Goal: Information Seeking & Learning: Learn about a topic

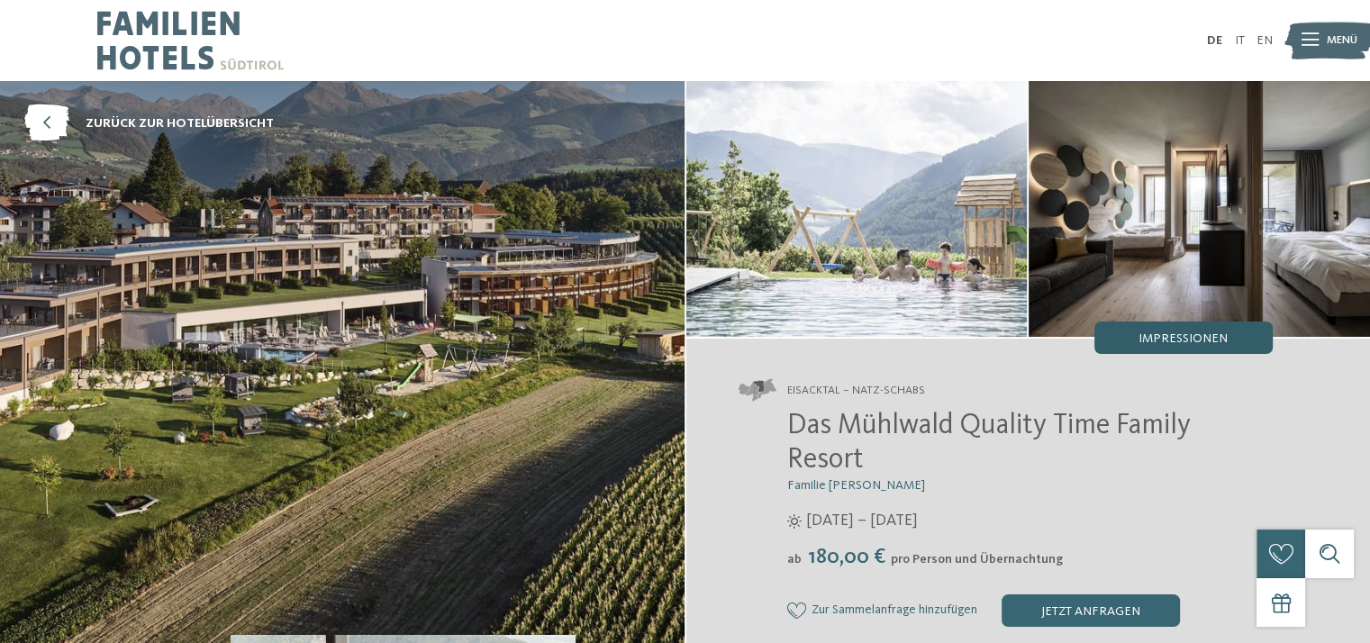
click at [1119, 343] on div "Impressionen" at bounding box center [1183, 337] width 178 height 32
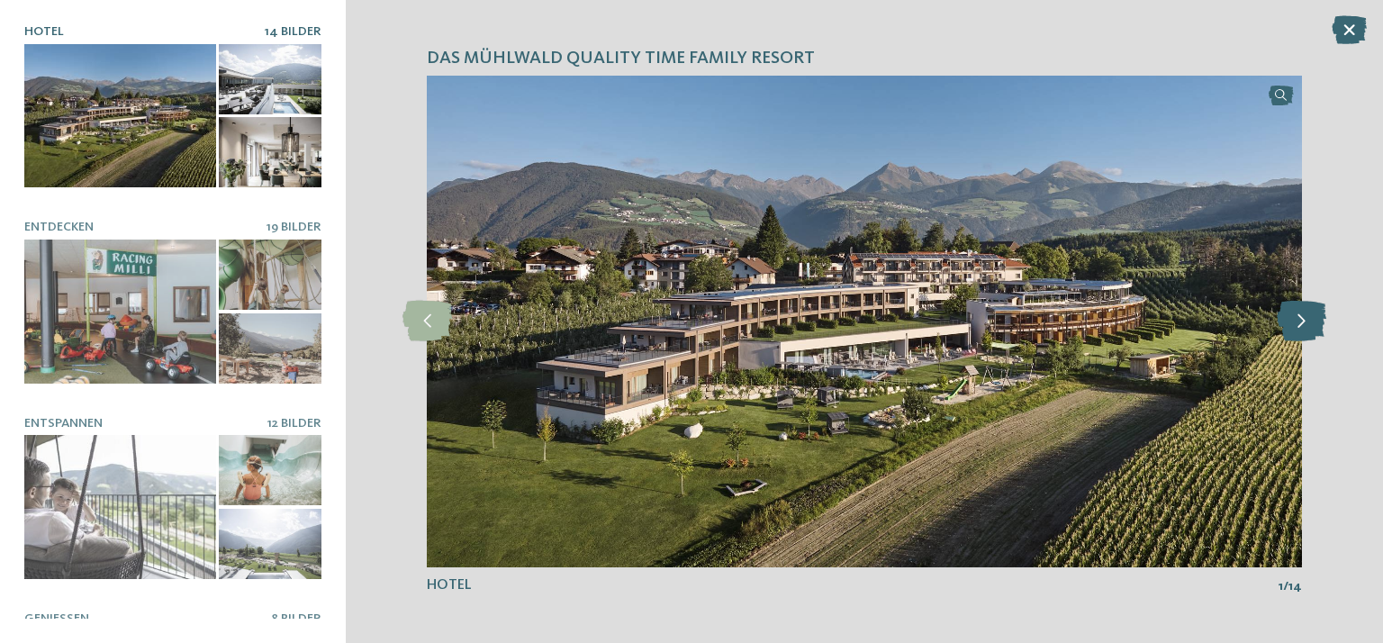
click at [1307, 325] on icon at bounding box center [1302, 321] width 50 height 41
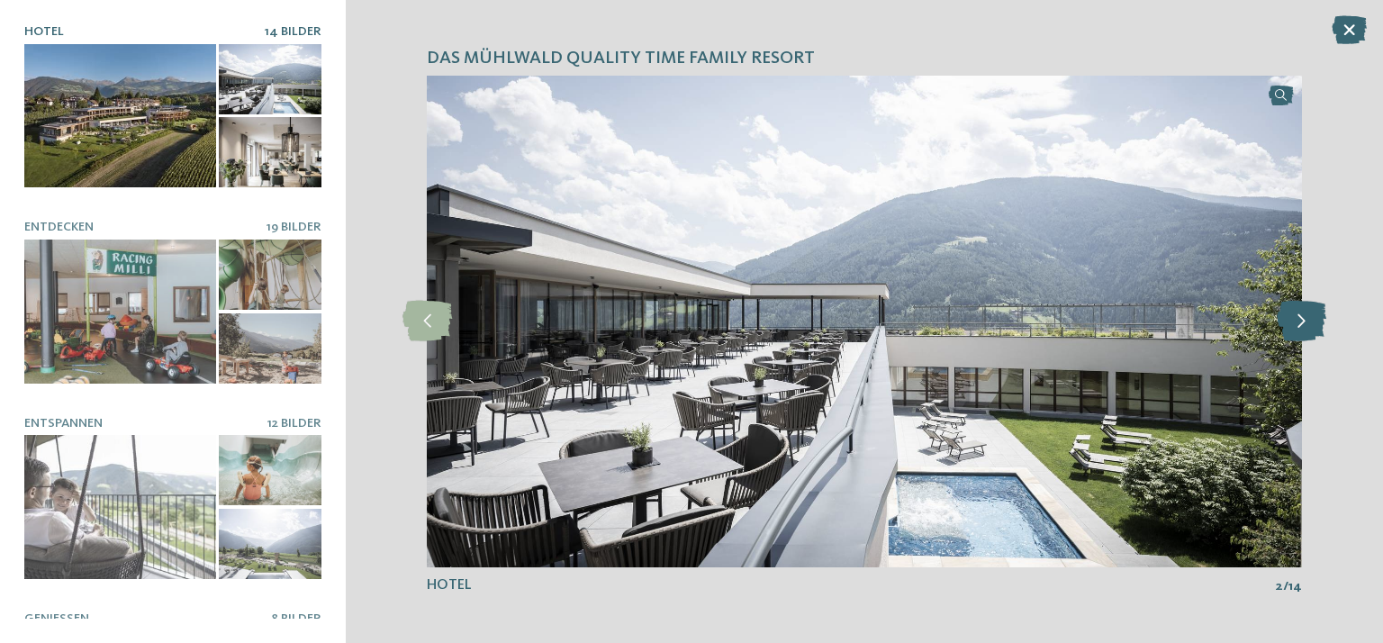
click at [1307, 324] on icon at bounding box center [1302, 321] width 50 height 41
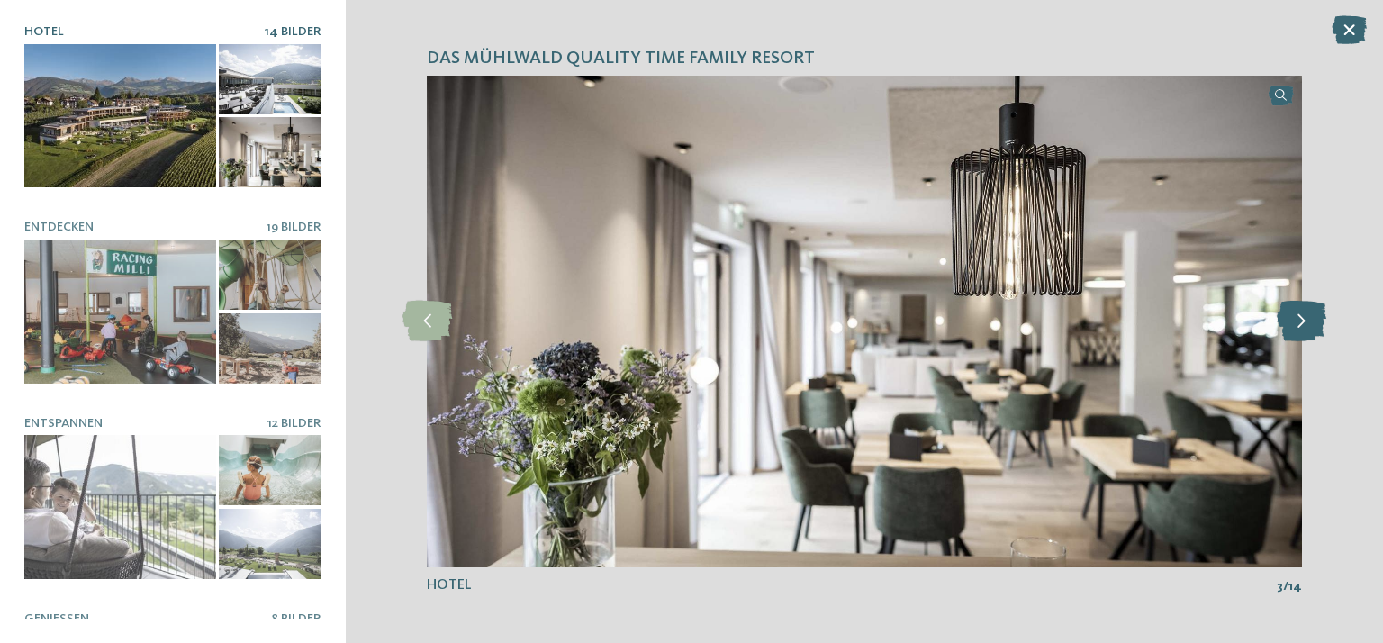
click at [1307, 324] on icon at bounding box center [1302, 321] width 50 height 41
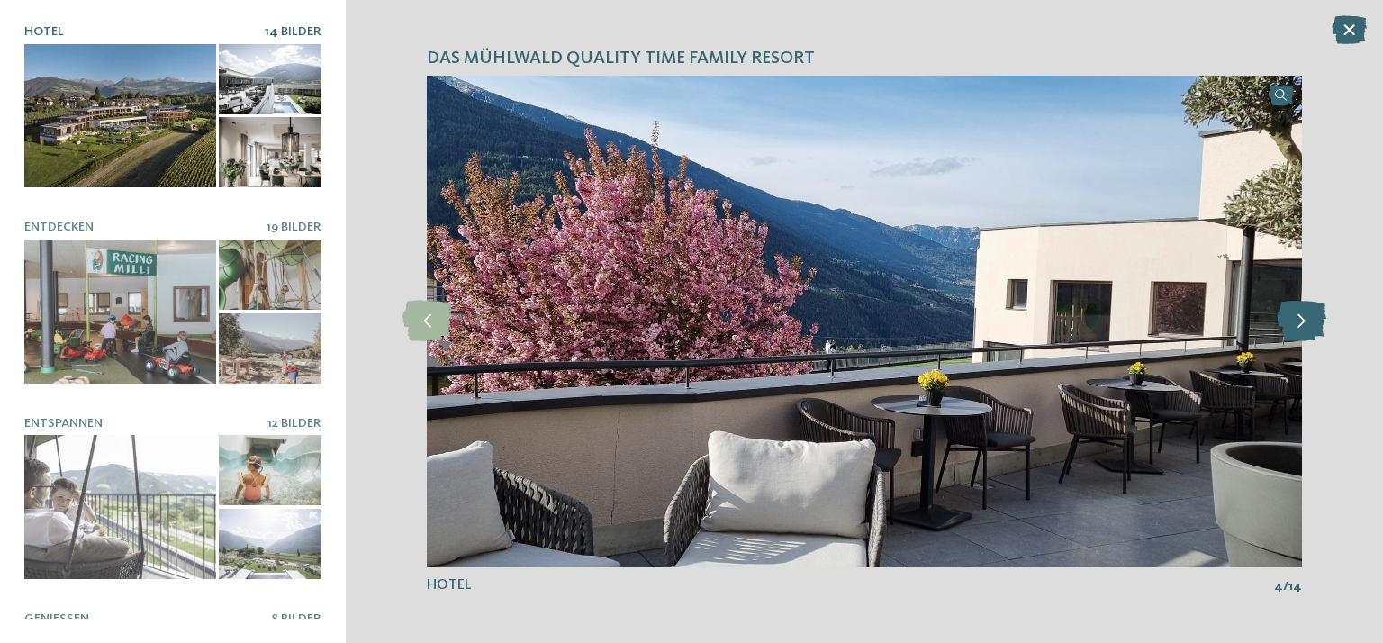
click at [1307, 321] on icon at bounding box center [1302, 321] width 50 height 41
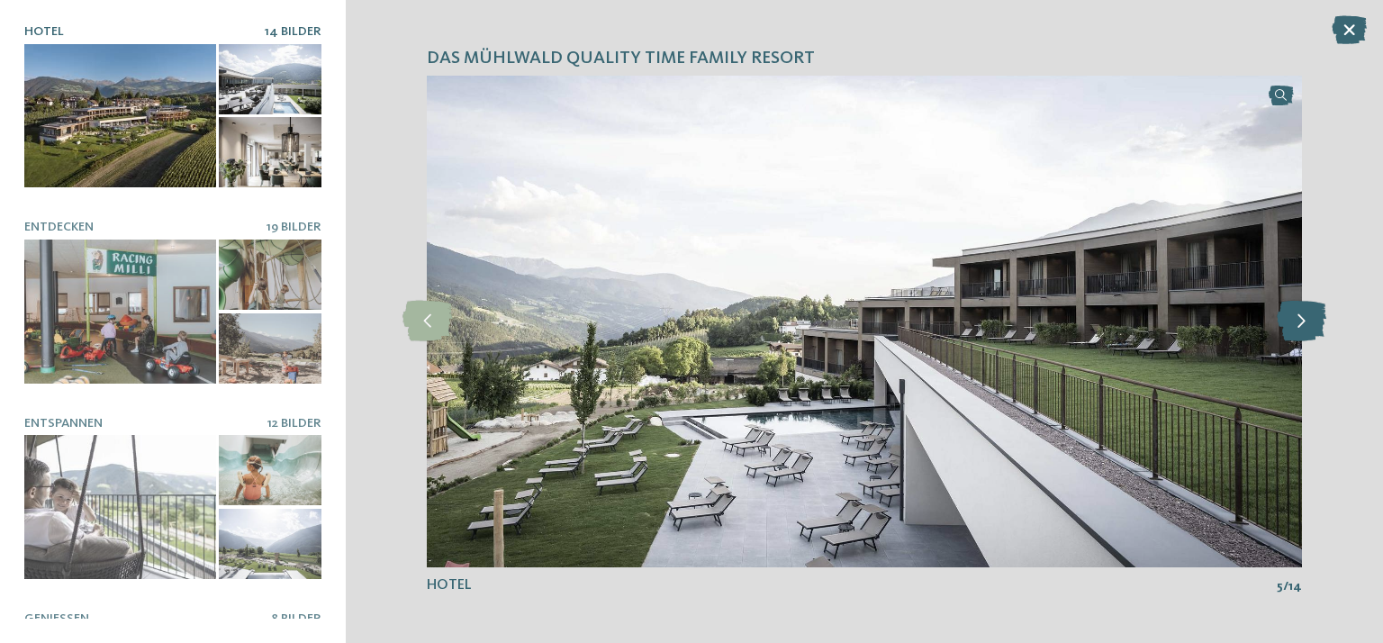
click at [1307, 321] on icon at bounding box center [1302, 321] width 50 height 41
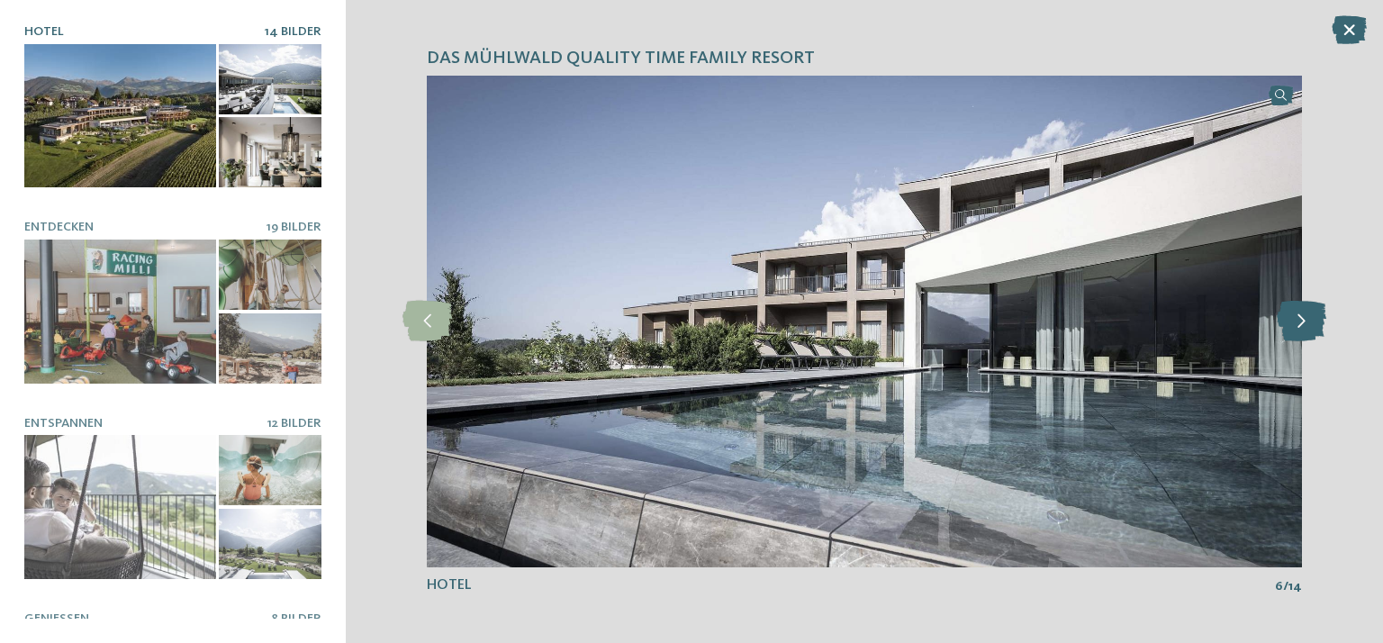
click at [1307, 321] on icon at bounding box center [1302, 321] width 50 height 41
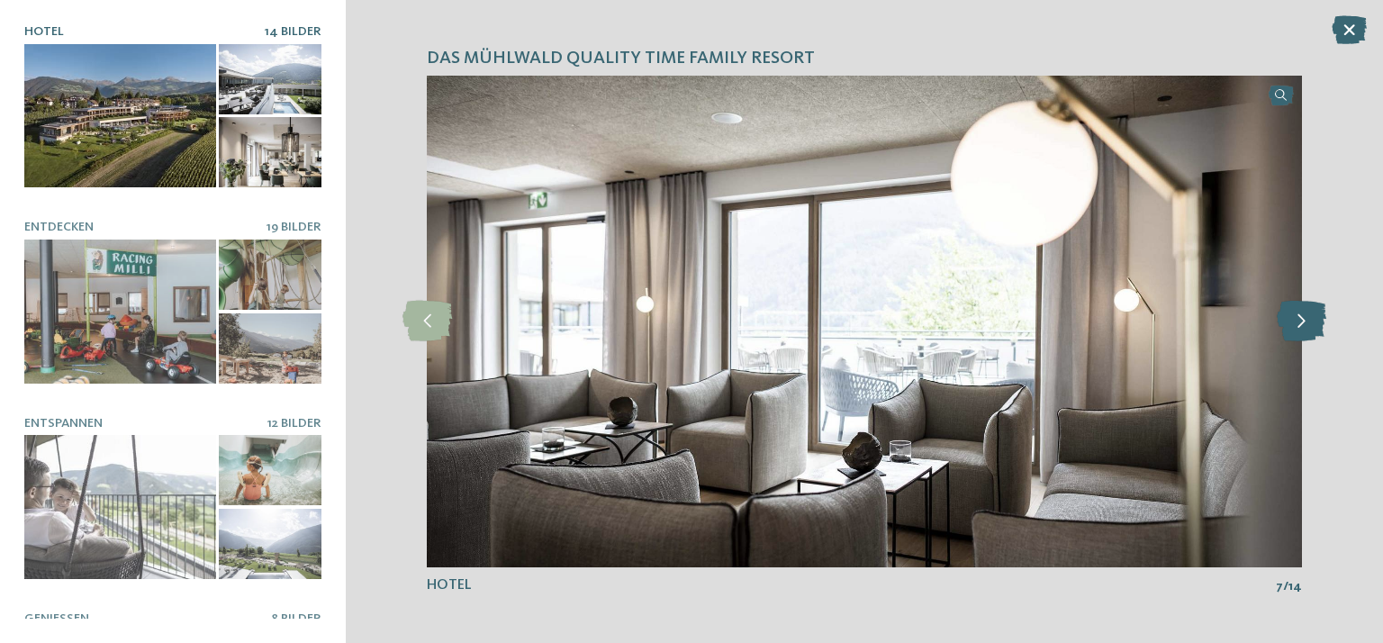
click at [1307, 321] on icon at bounding box center [1302, 321] width 50 height 41
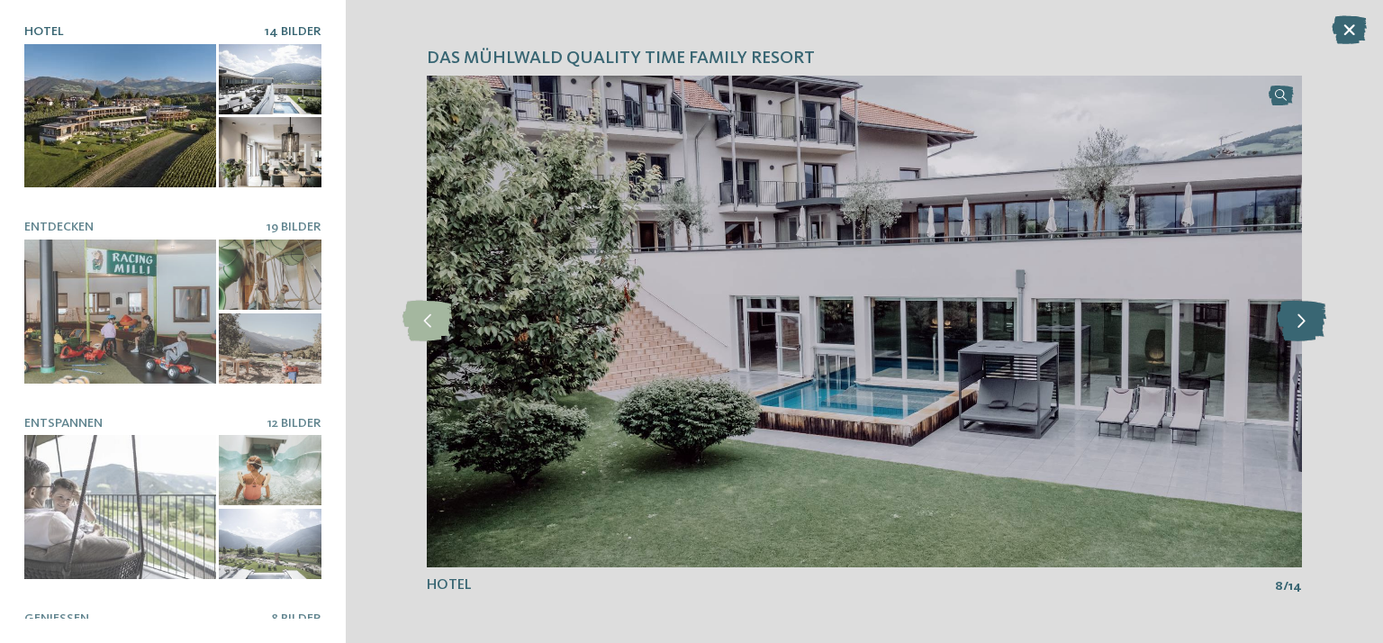
click at [1307, 321] on icon at bounding box center [1302, 321] width 50 height 41
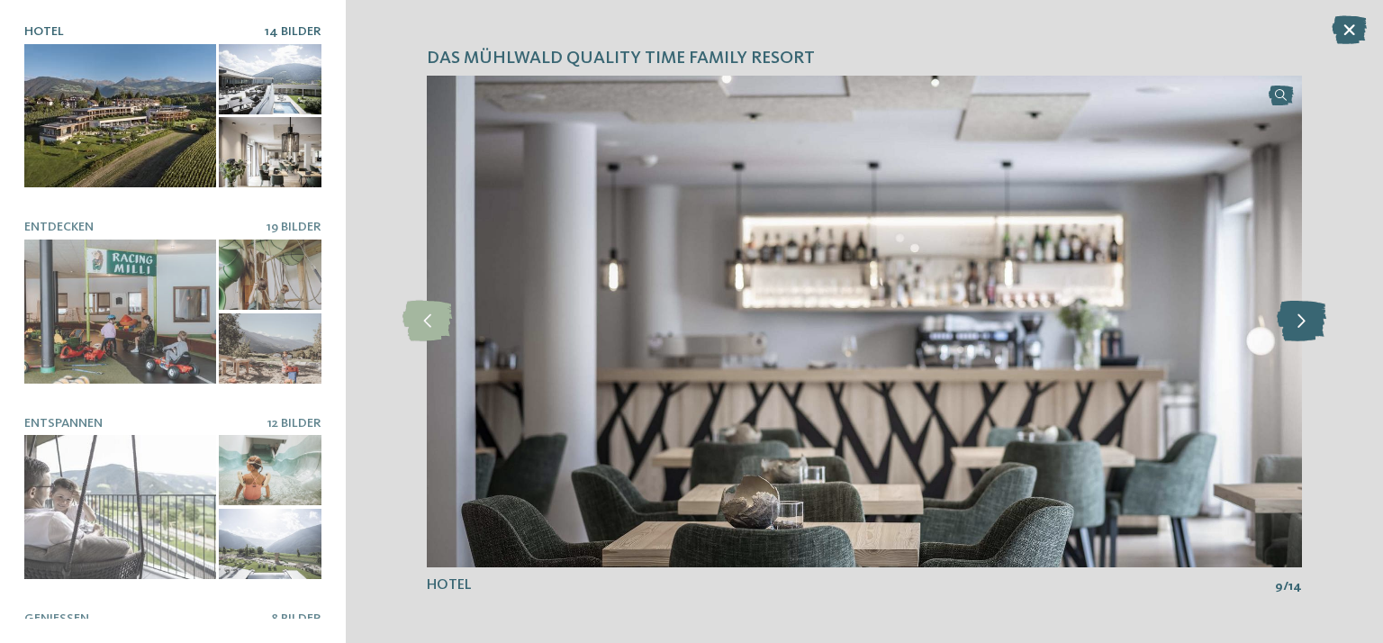
click at [1307, 321] on icon at bounding box center [1302, 321] width 50 height 41
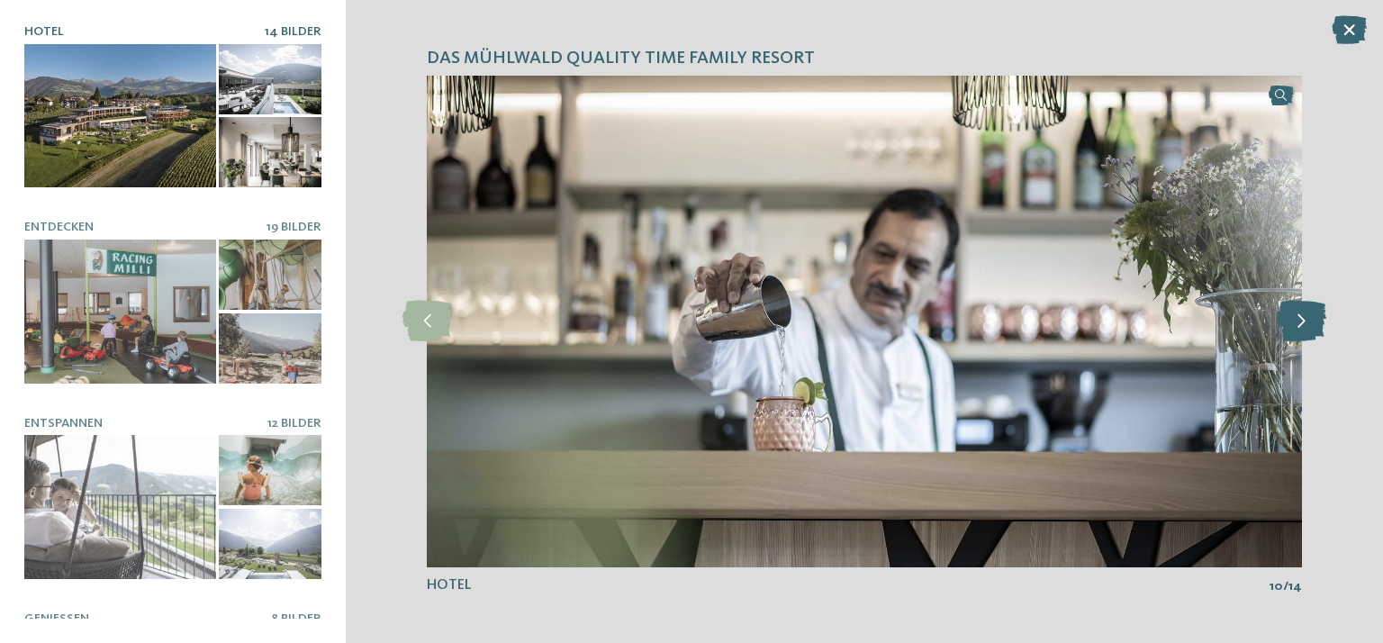
click at [1307, 321] on icon at bounding box center [1302, 321] width 50 height 41
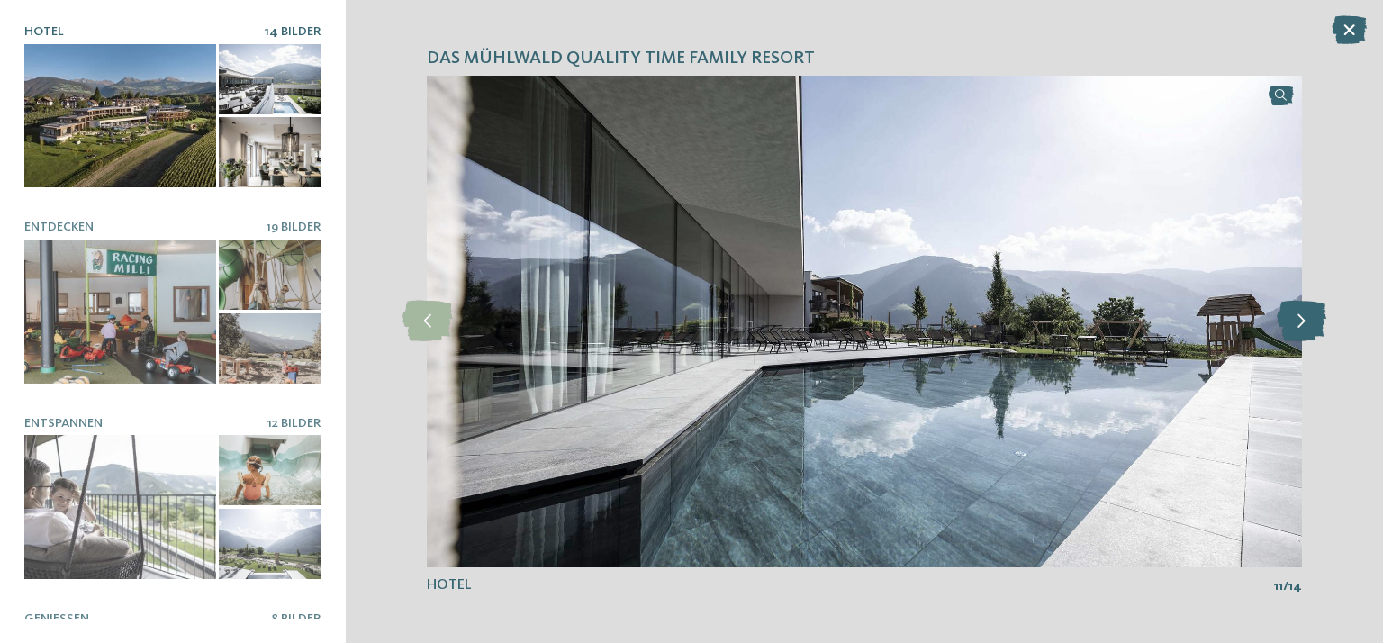
click at [1307, 321] on icon at bounding box center [1302, 321] width 50 height 41
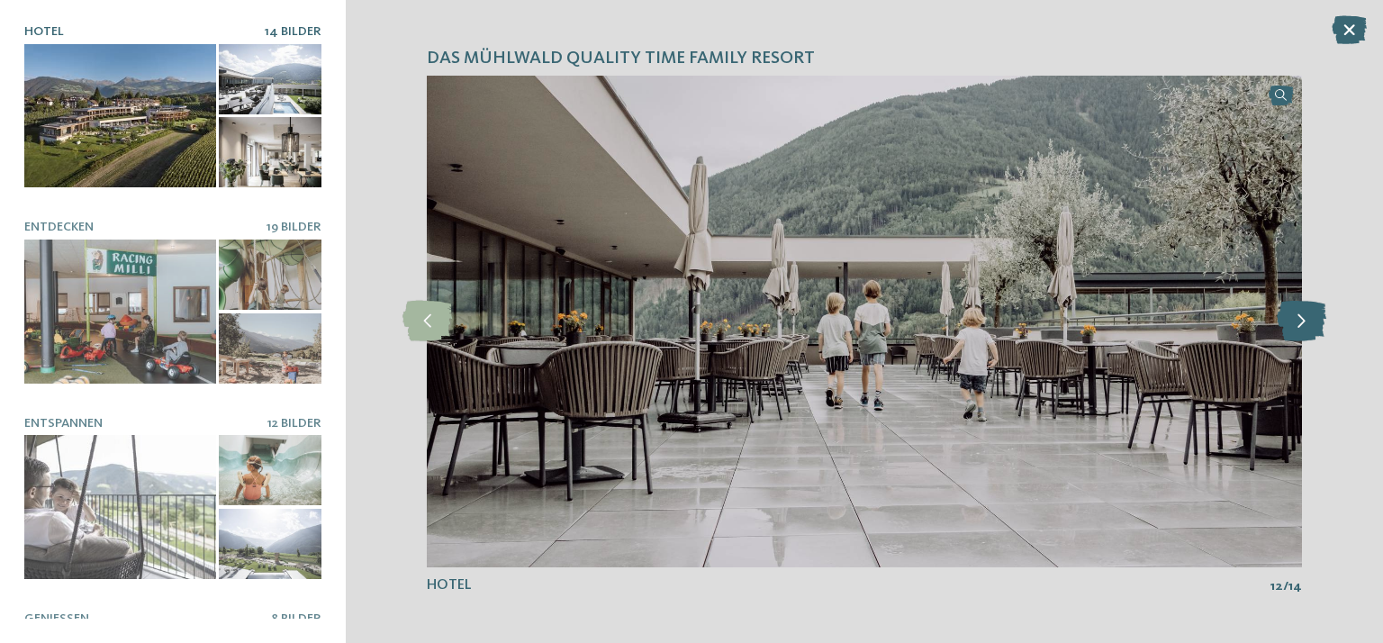
click at [1307, 321] on icon at bounding box center [1302, 321] width 50 height 41
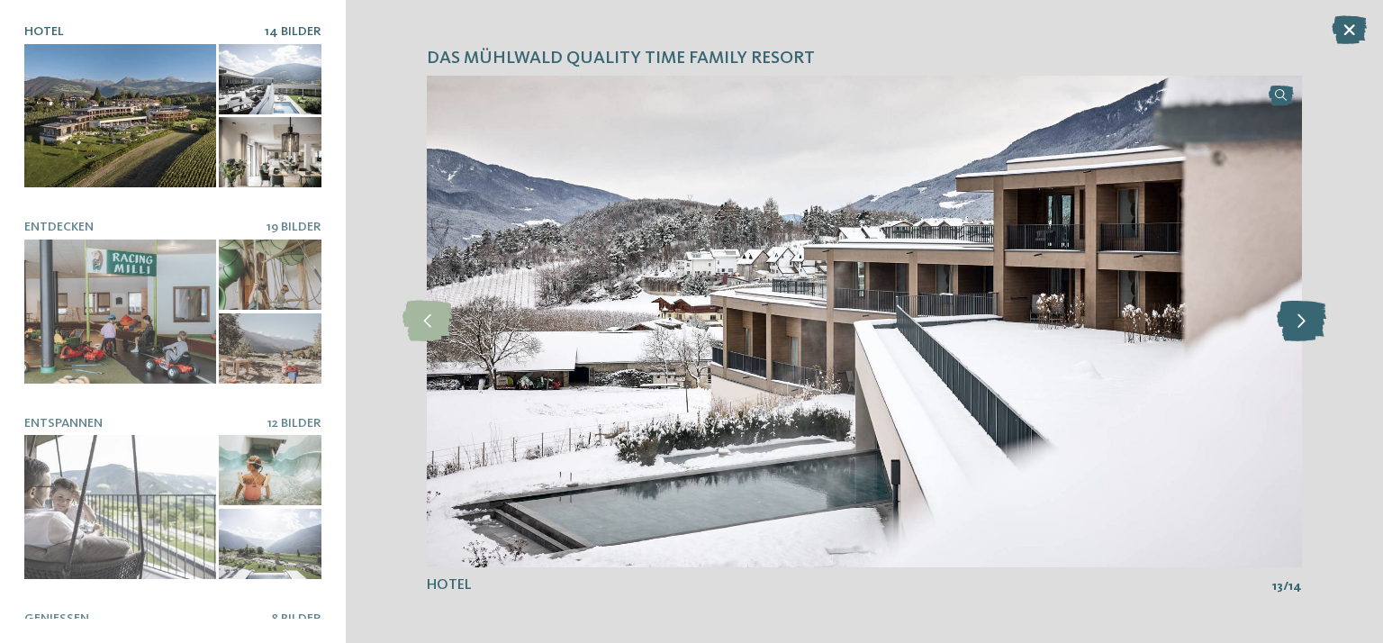
click at [1307, 321] on icon at bounding box center [1302, 321] width 50 height 41
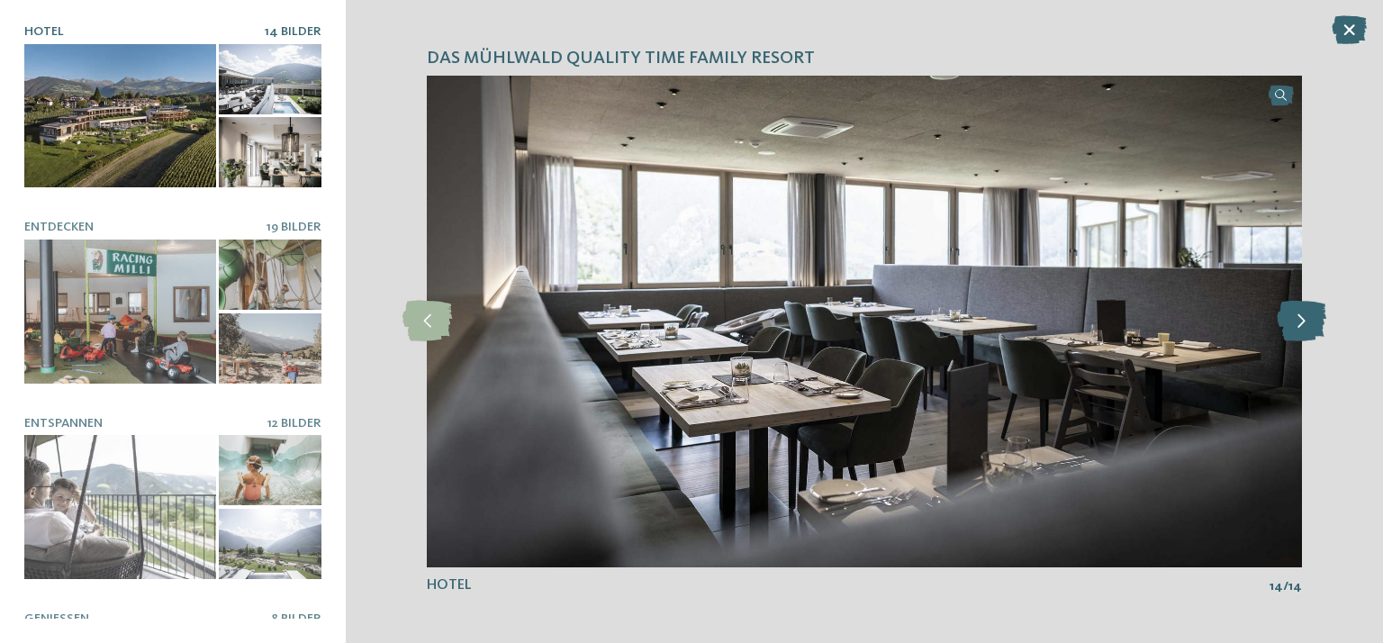
click at [1307, 321] on icon at bounding box center [1302, 321] width 50 height 41
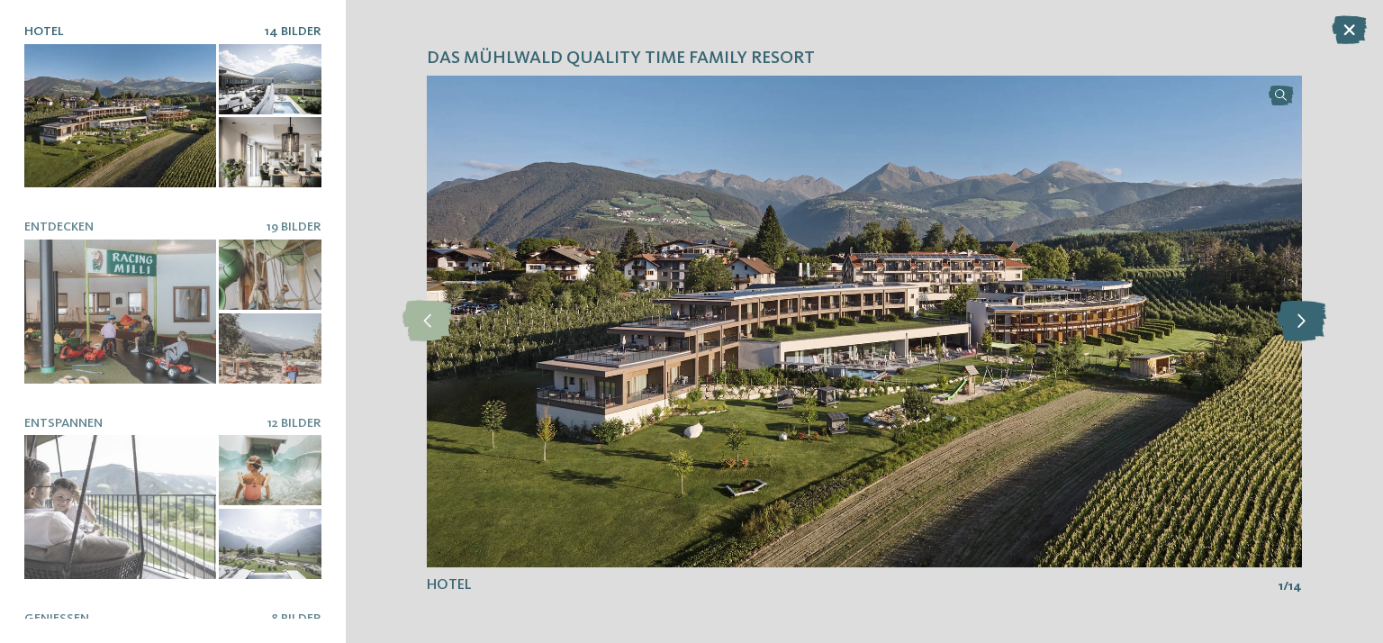
click at [1307, 321] on icon at bounding box center [1302, 321] width 50 height 41
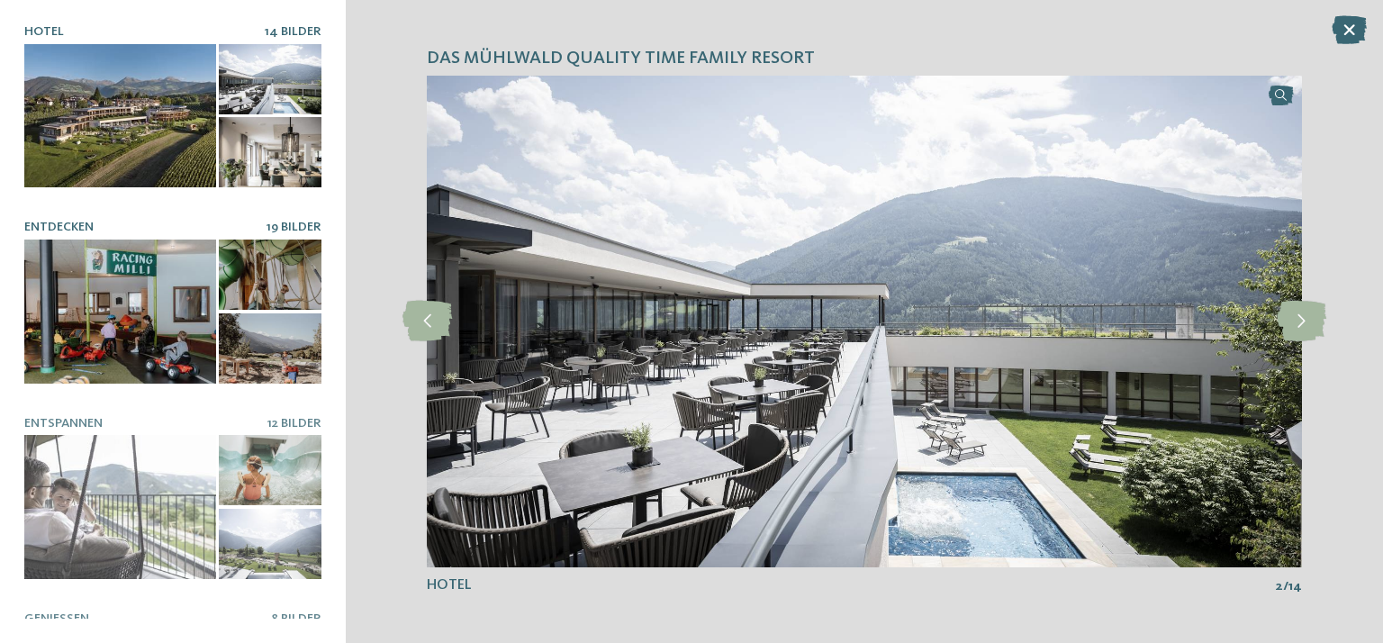
click at [100, 320] on div at bounding box center [120, 312] width 192 height 144
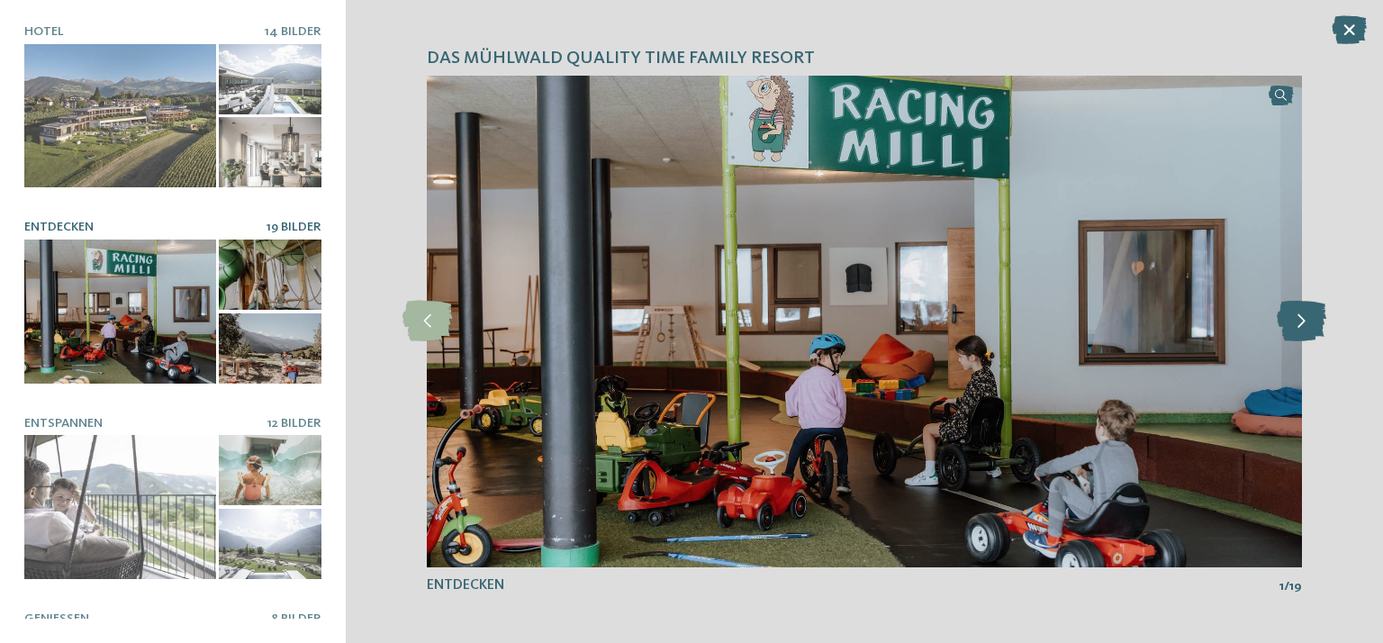
click at [1309, 327] on icon at bounding box center [1302, 321] width 50 height 41
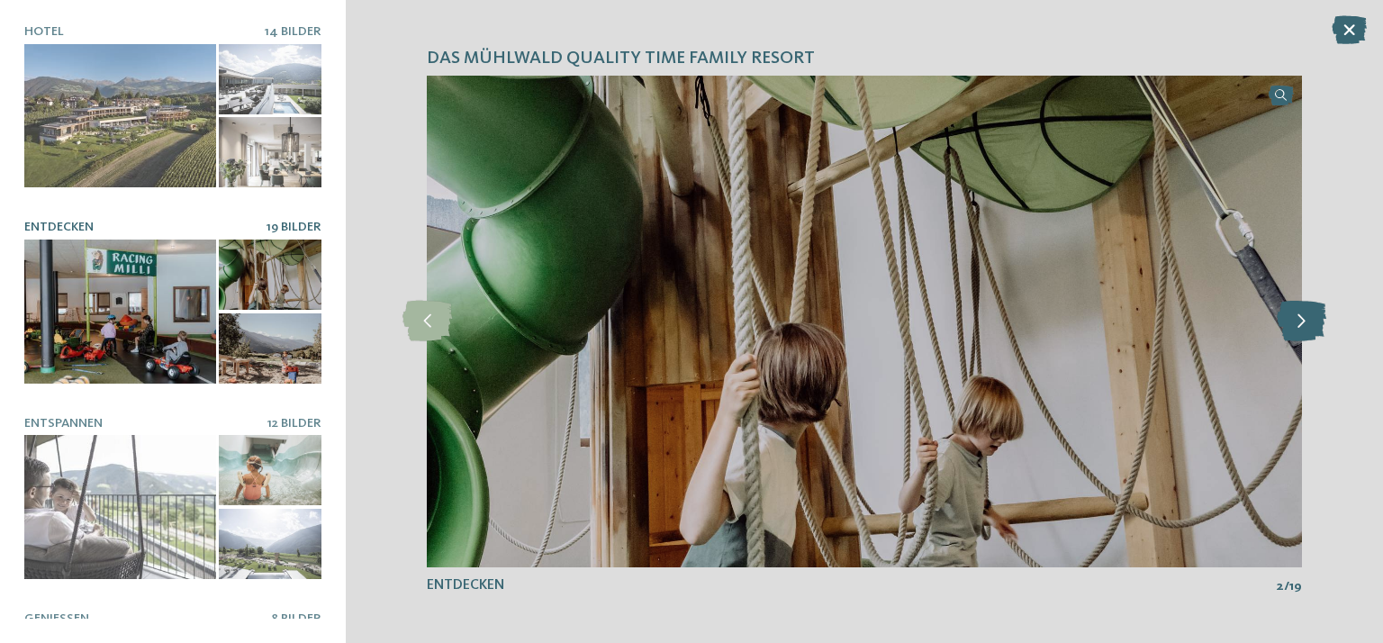
click at [1309, 327] on icon at bounding box center [1302, 321] width 50 height 41
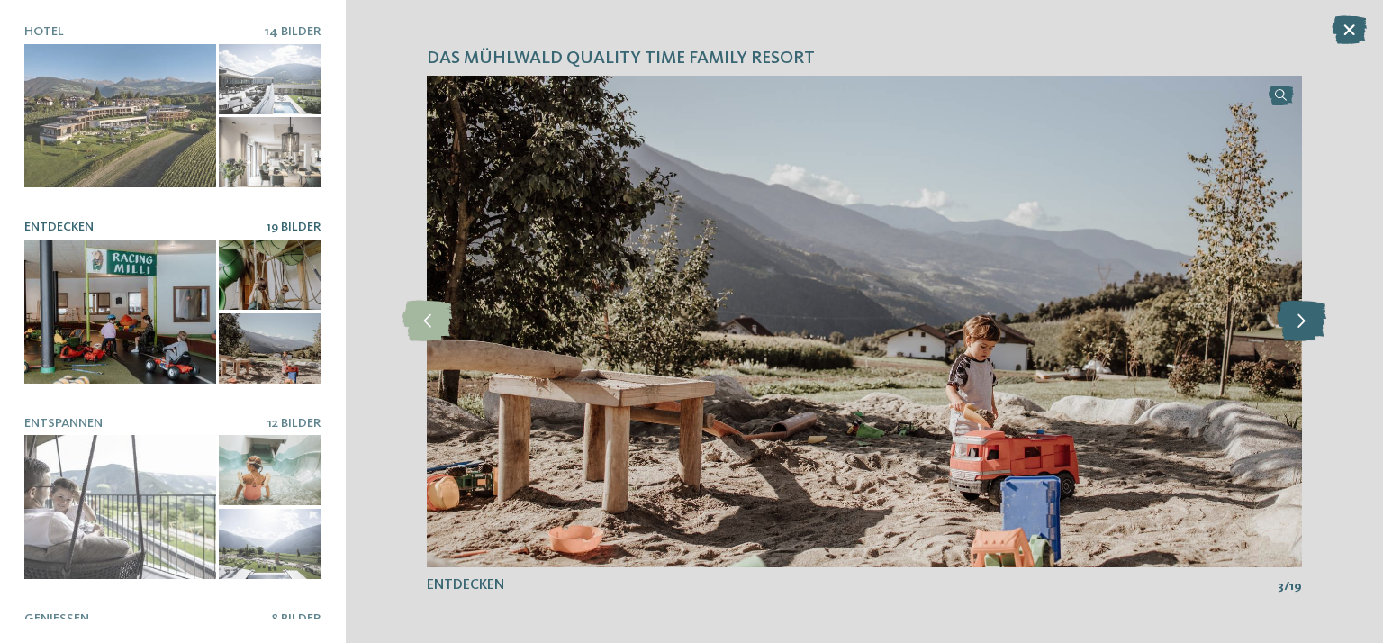
click at [1309, 327] on icon at bounding box center [1302, 321] width 50 height 41
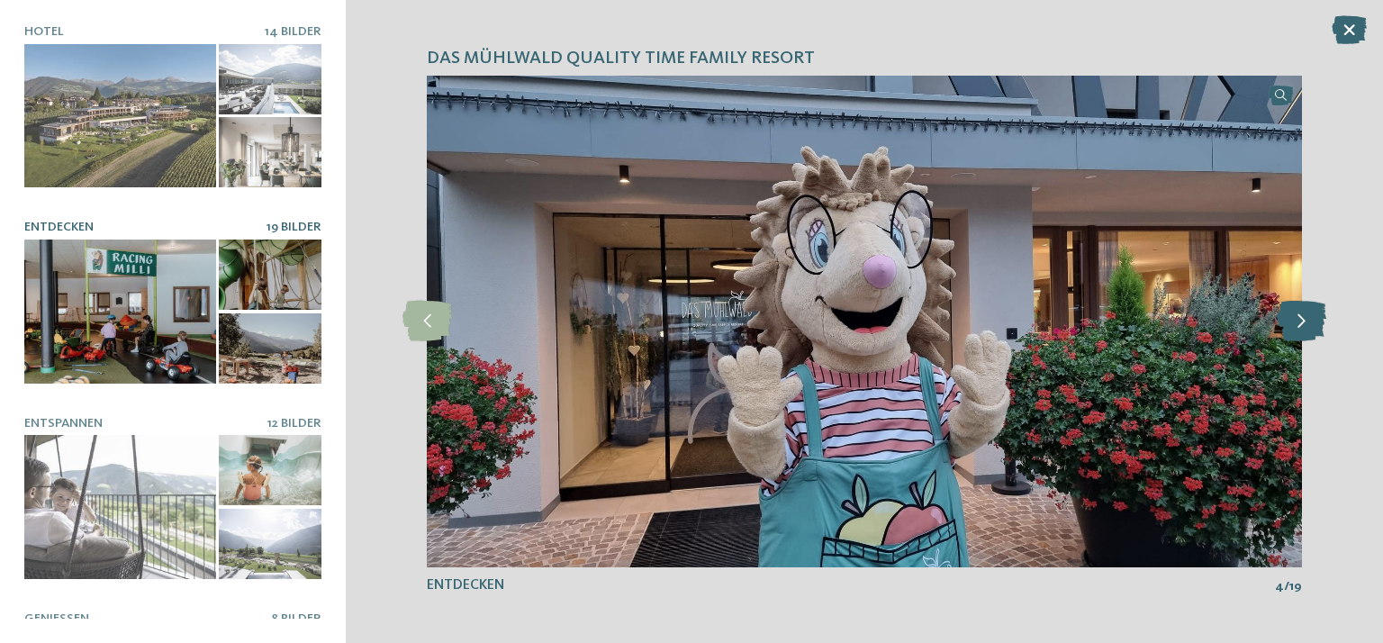
click at [1309, 327] on icon at bounding box center [1302, 321] width 50 height 41
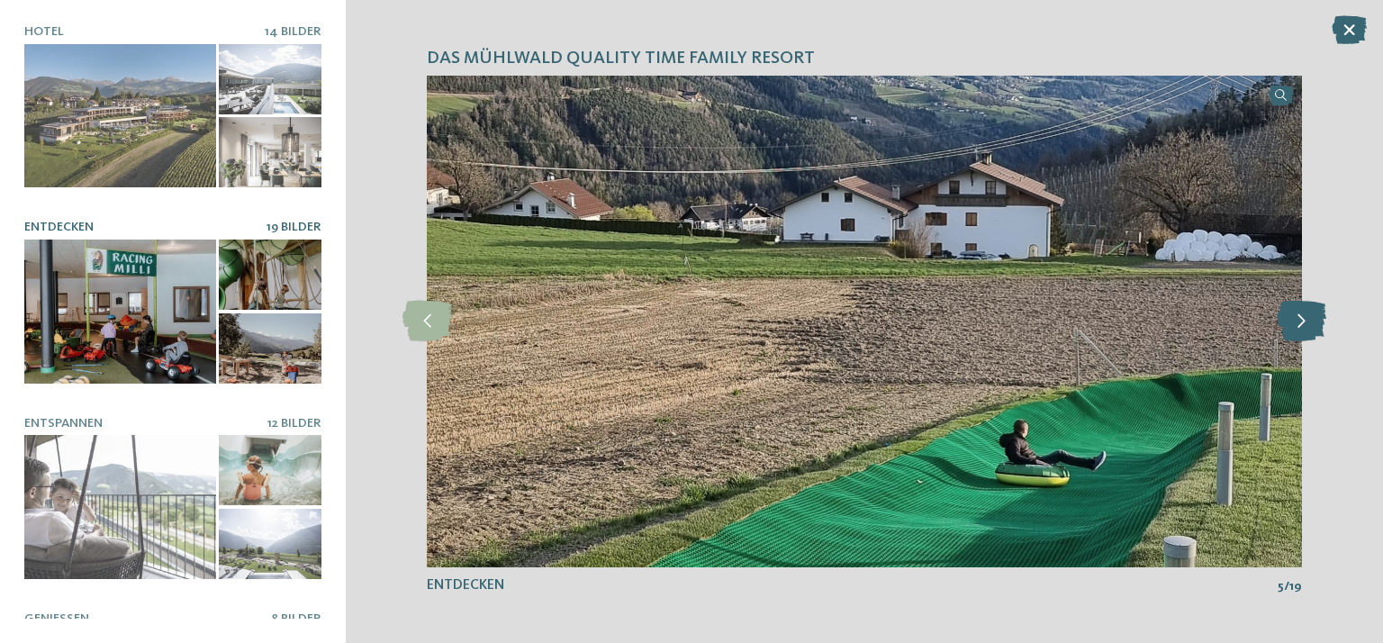
click at [1309, 327] on icon at bounding box center [1302, 321] width 50 height 41
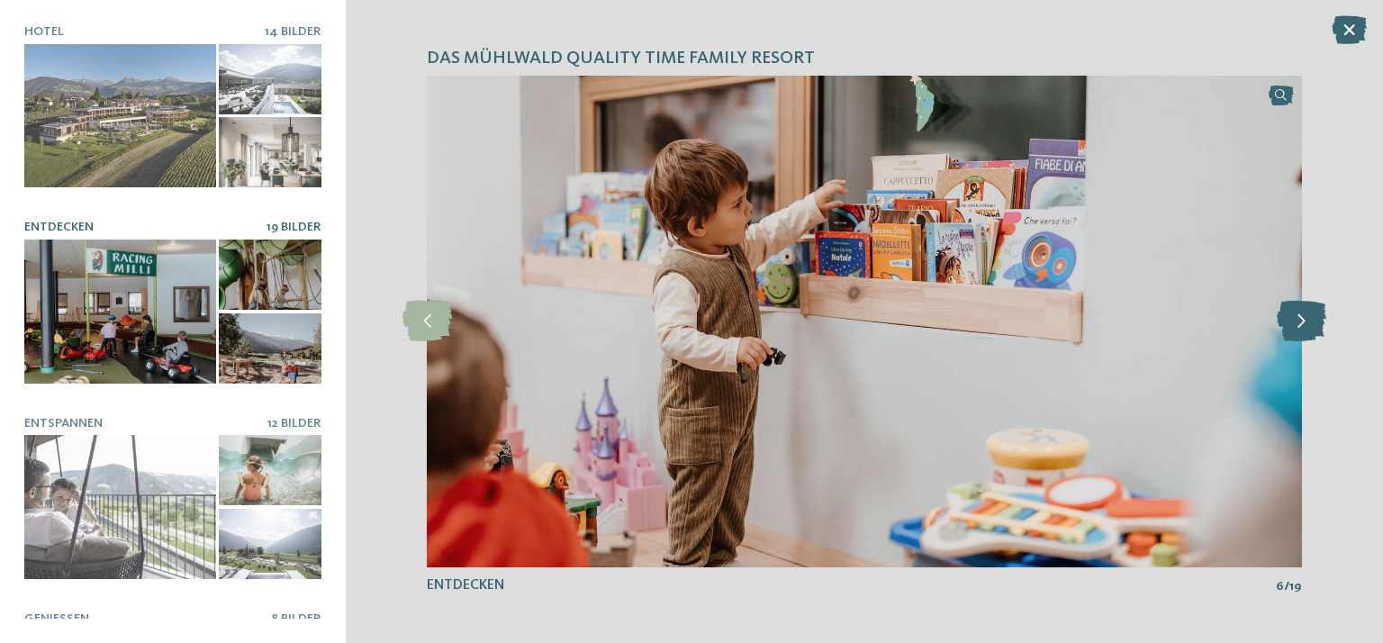
click at [1309, 327] on icon at bounding box center [1302, 321] width 50 height 41
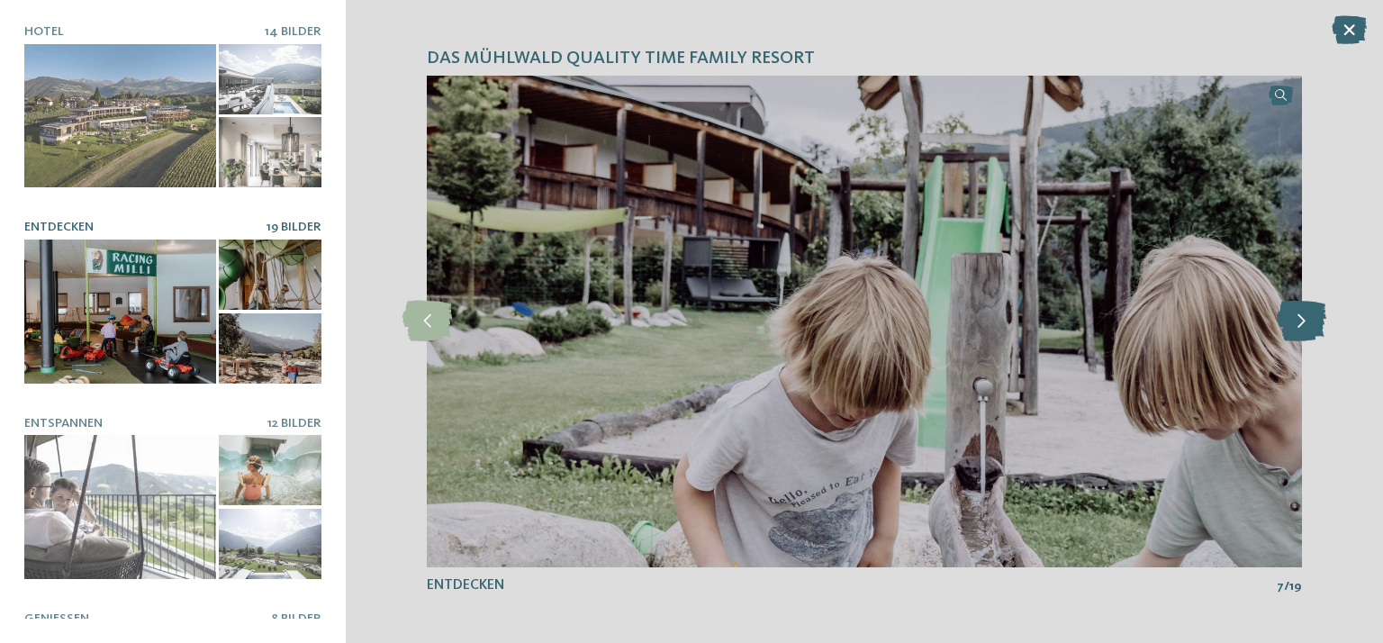
click at [1309, 327] on icon at bounding box center [1302, 321] width 50 height 41
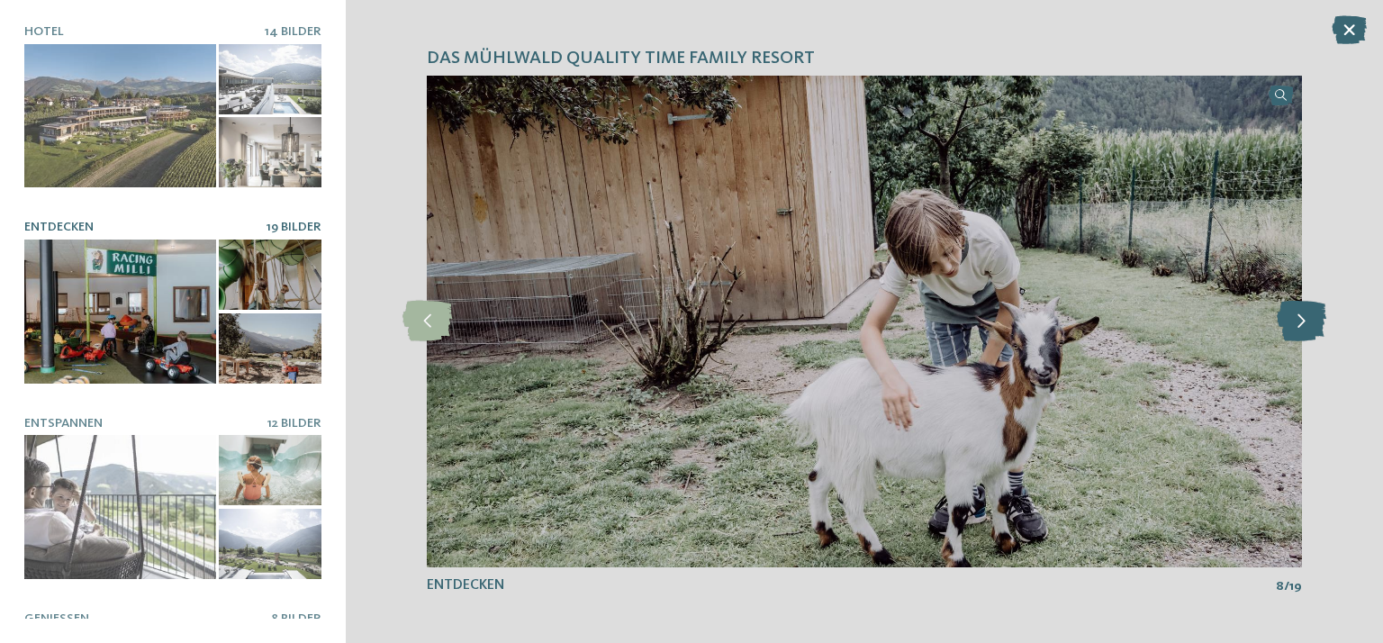
click at [1309, 327] on icon at bounding box center [1302, 321] width 50 height 41
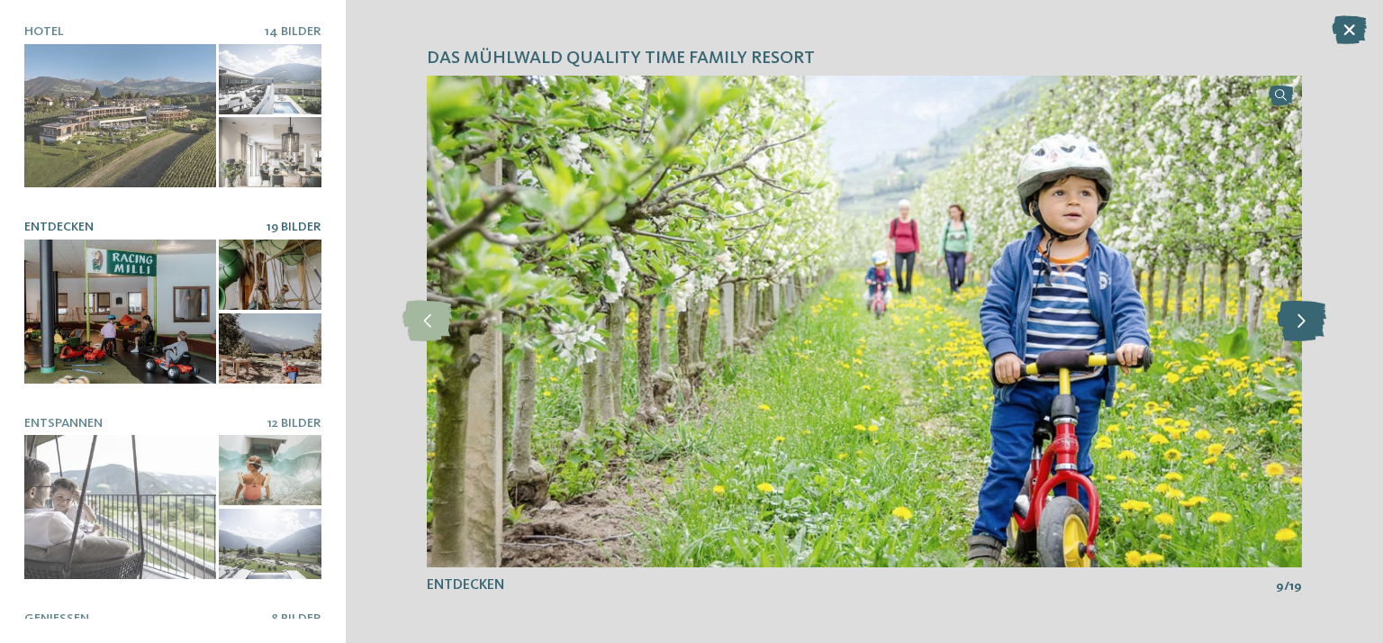
click at [1309, 327] on icon at bounding box center [1302, 321] width 50 height 41
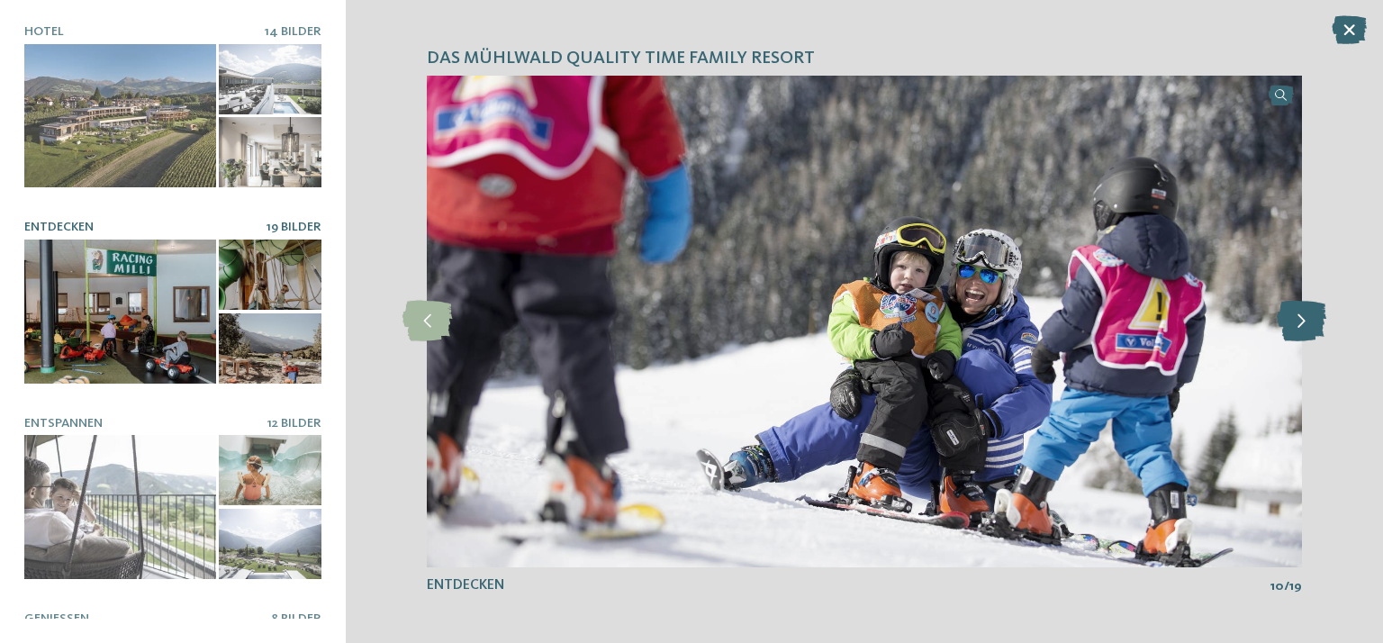
click at [1309, 327] on icon at bounding box center [1302, 321] width 50 height 41
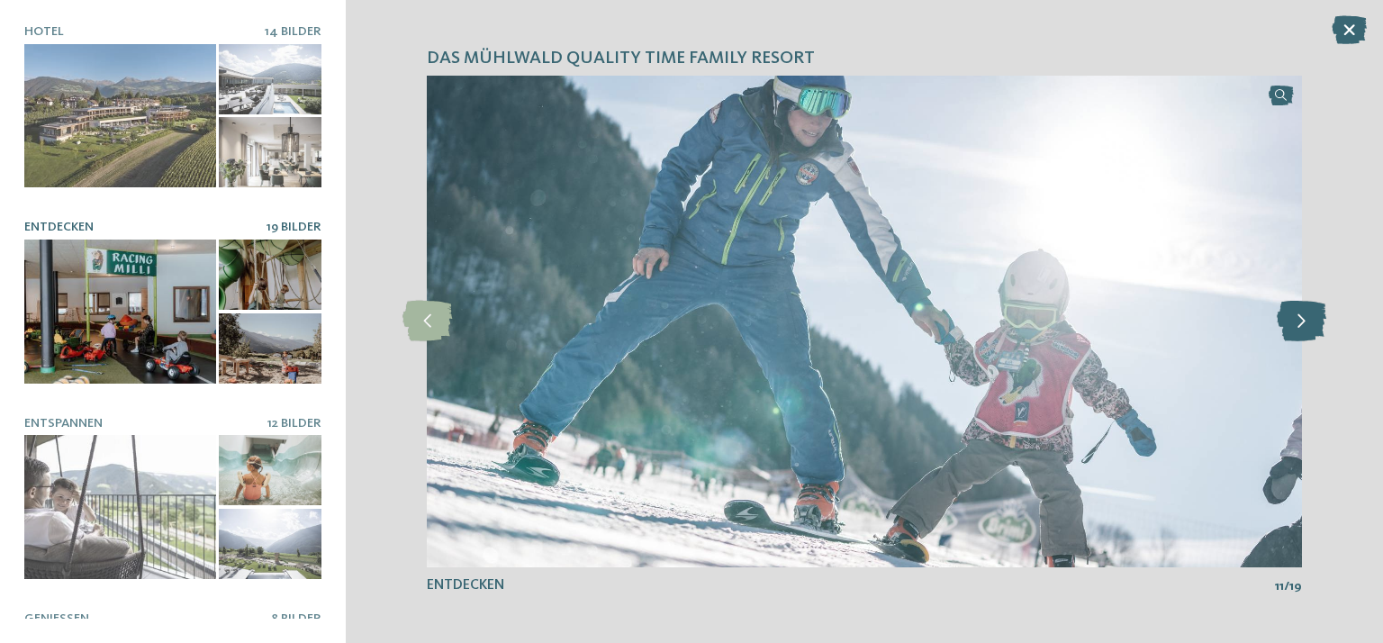
click at [1309, 327] on icon at bounding box center [1302, 321] width 50 height 41
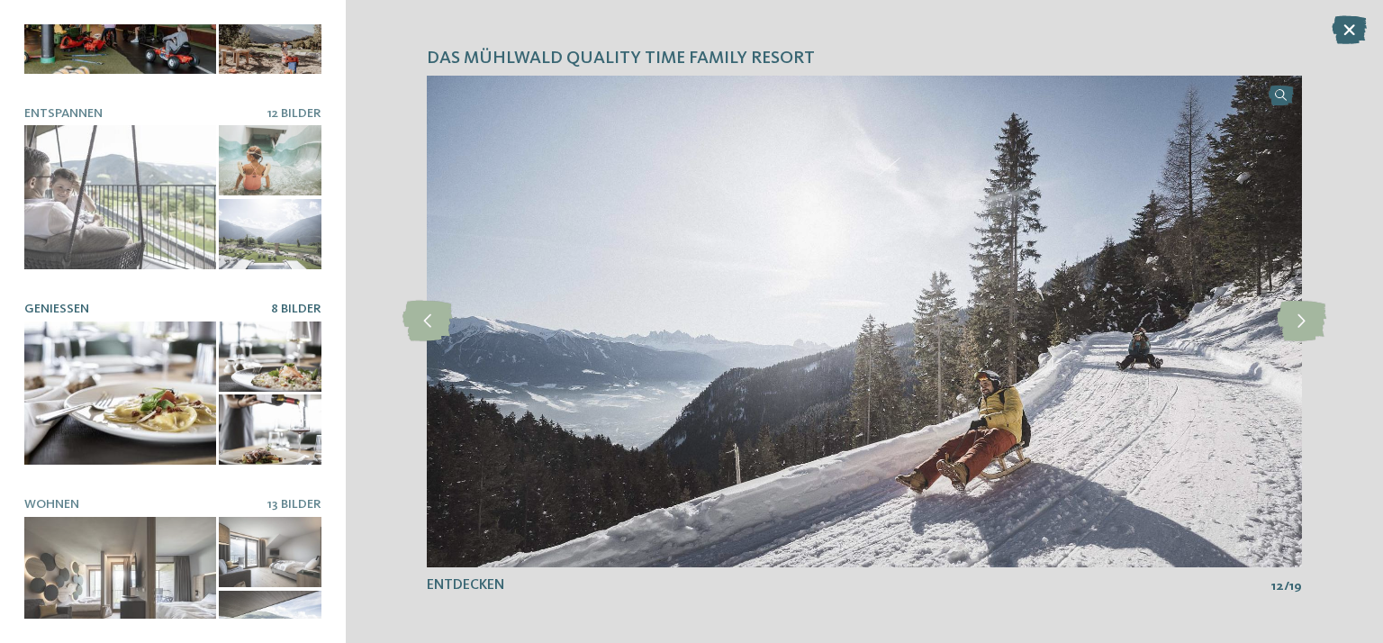
scroll to position [329, 0]
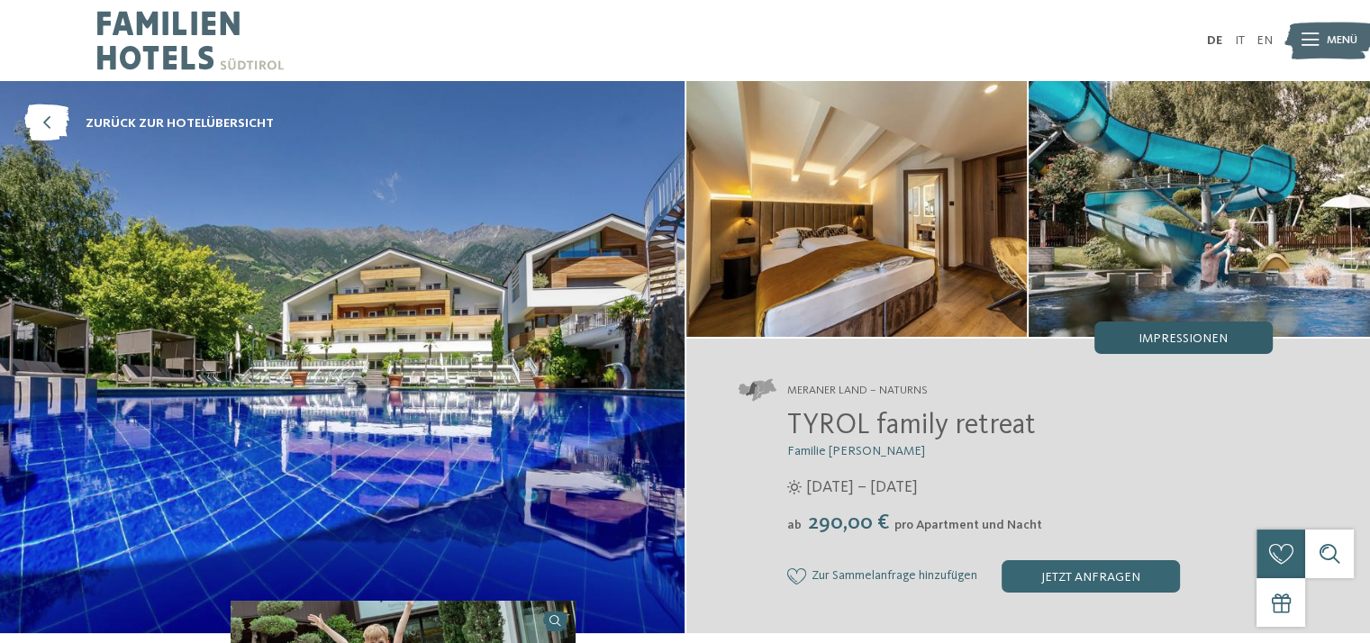
click at [1197, 338] on span "Impressionen" at bounding box center [1182, 338] width 89 height 13
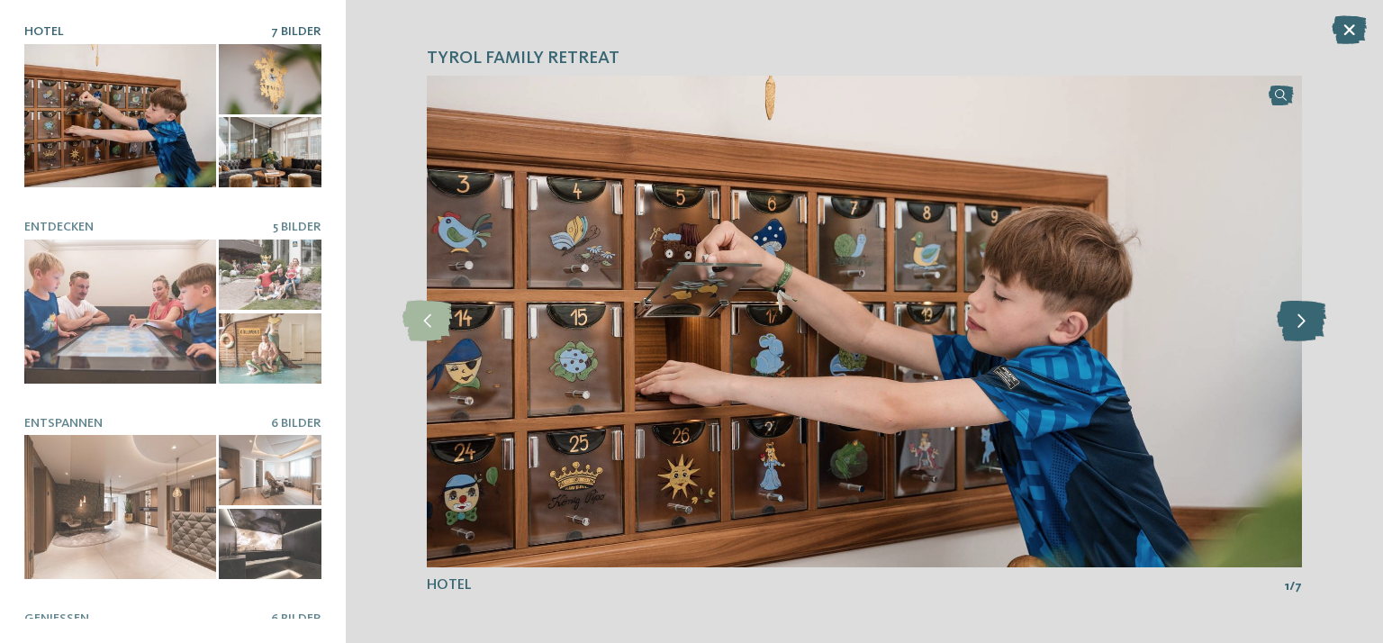
click at [1307, 327] on icon at bounding box center [1302, 321] width 50 height 41
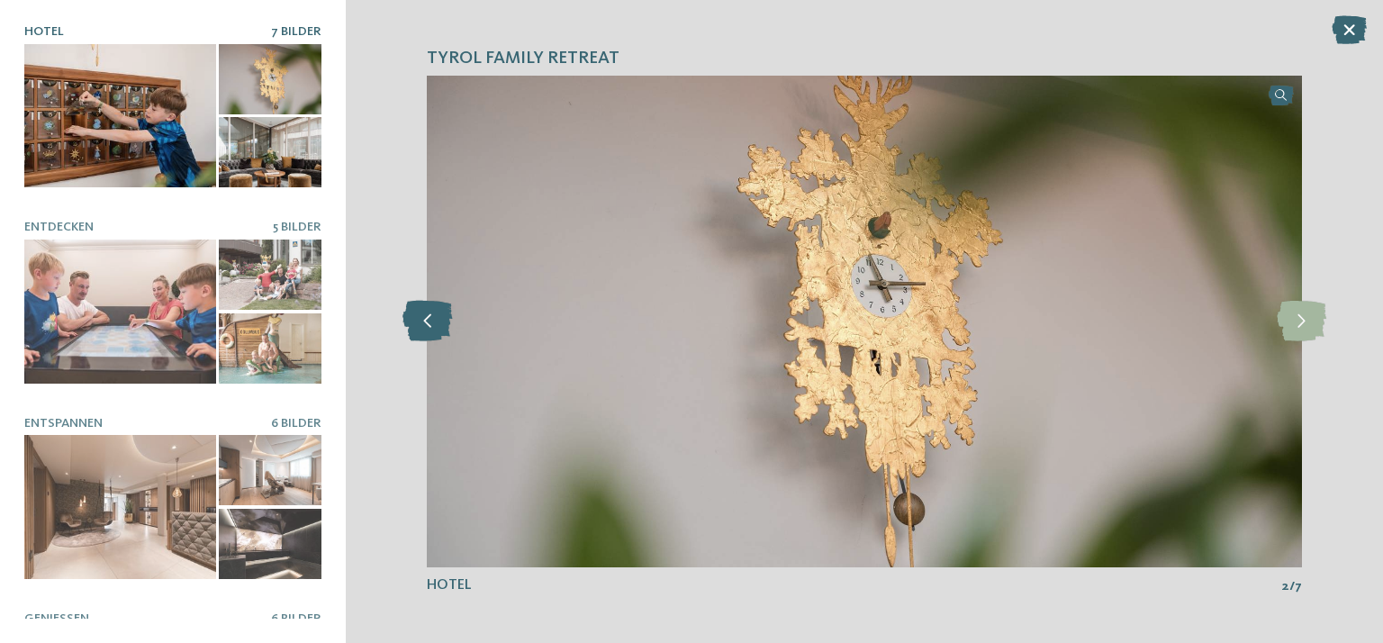
click at [408, 303] on icon at bounding box center [427, 321] width 50 height 41
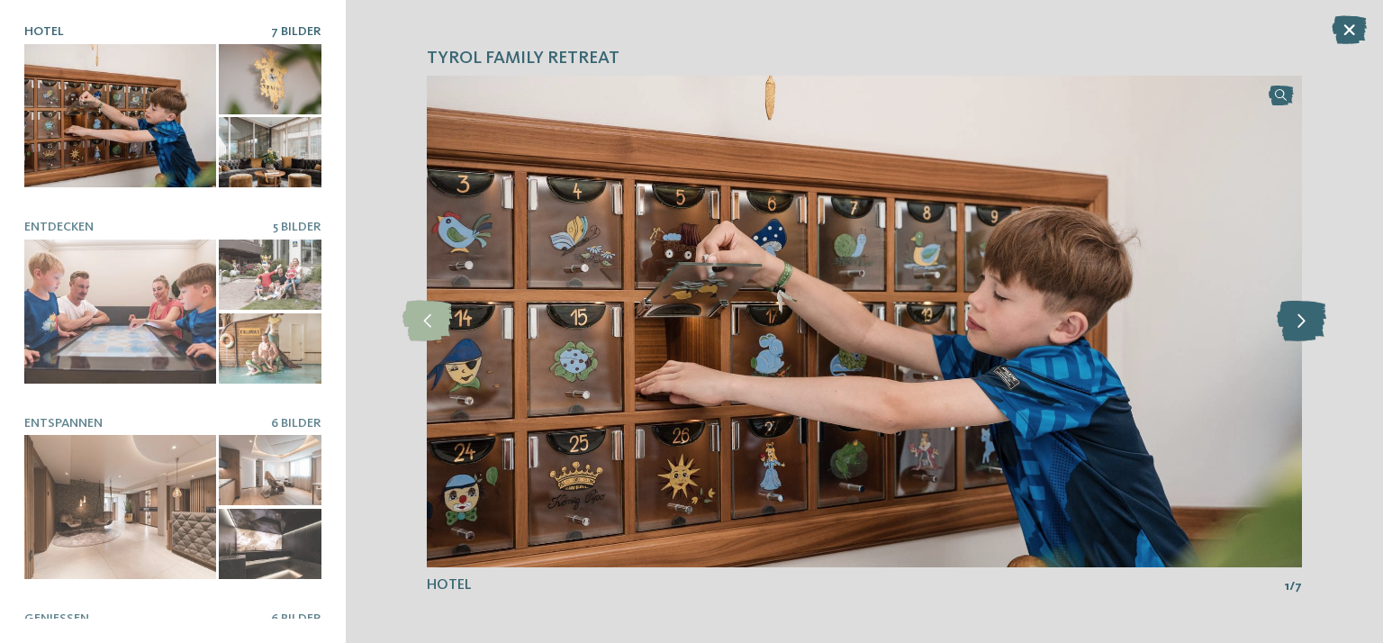
click at [1311, 319] on icon at bounding box center [1302, 321] width 50 height 41
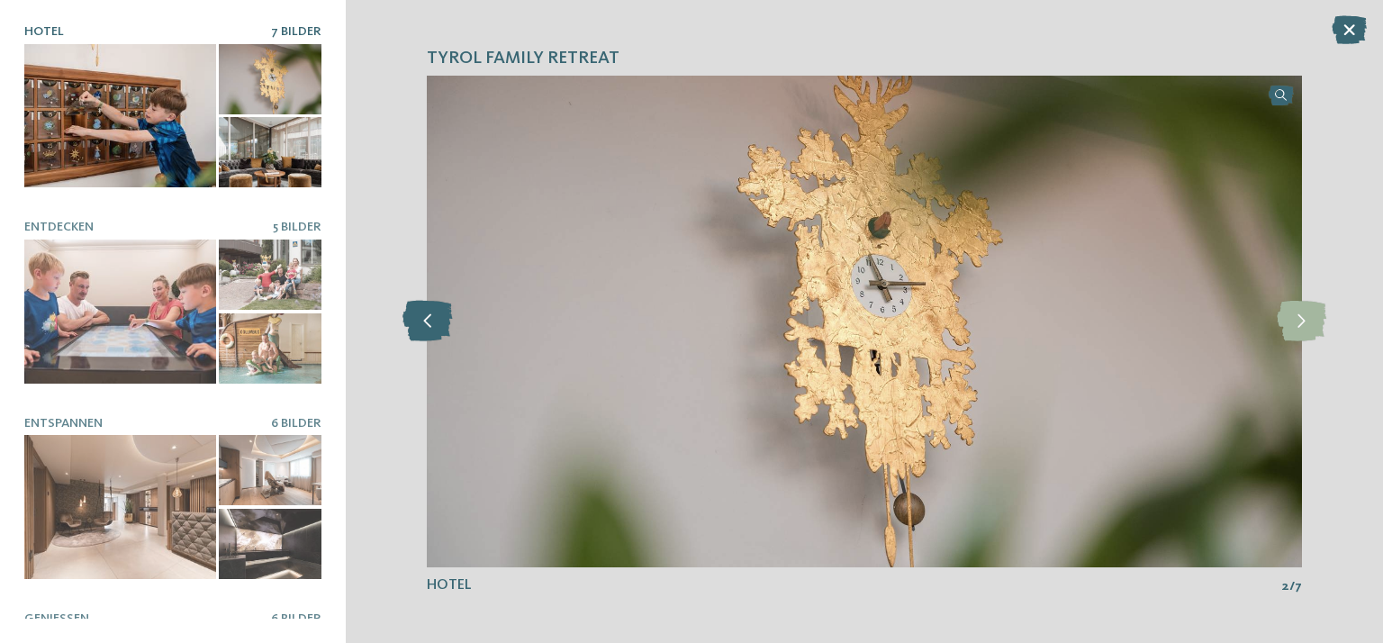
click at [403, 313] on icon at bounding box center [427, 321] width 50 height 41
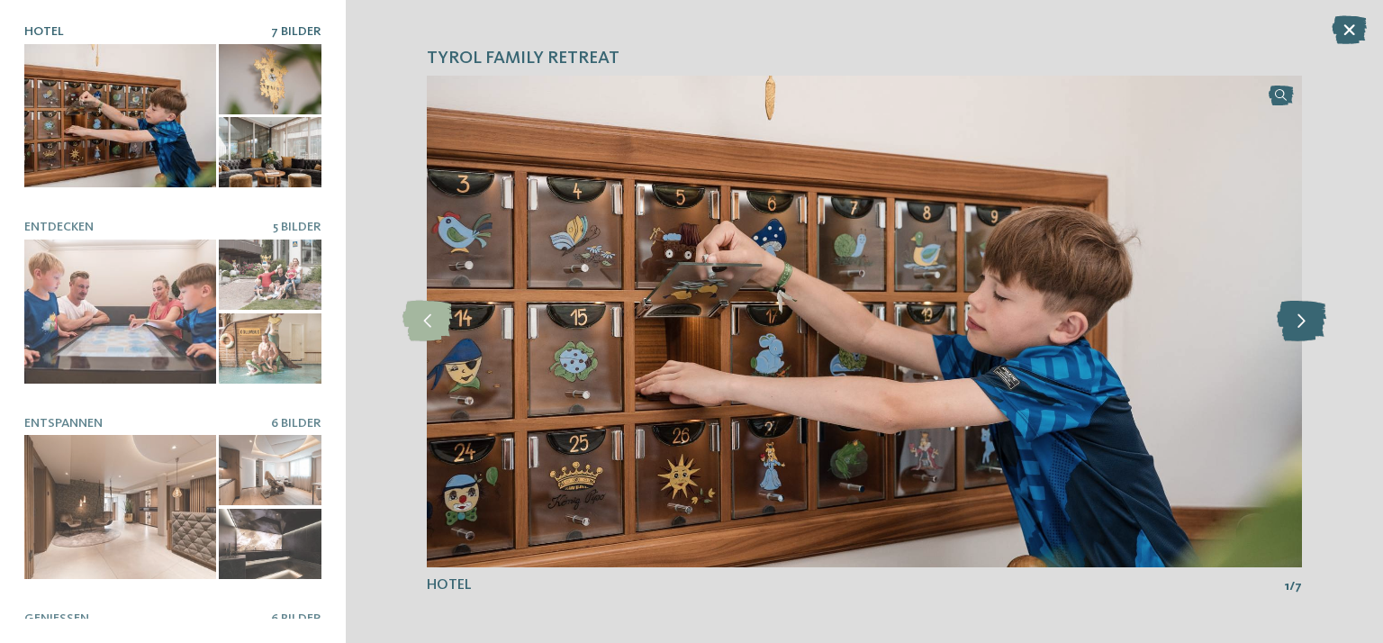
click at [1300, 321] on icon at bounding box center [1302, 321] width 50 height 41
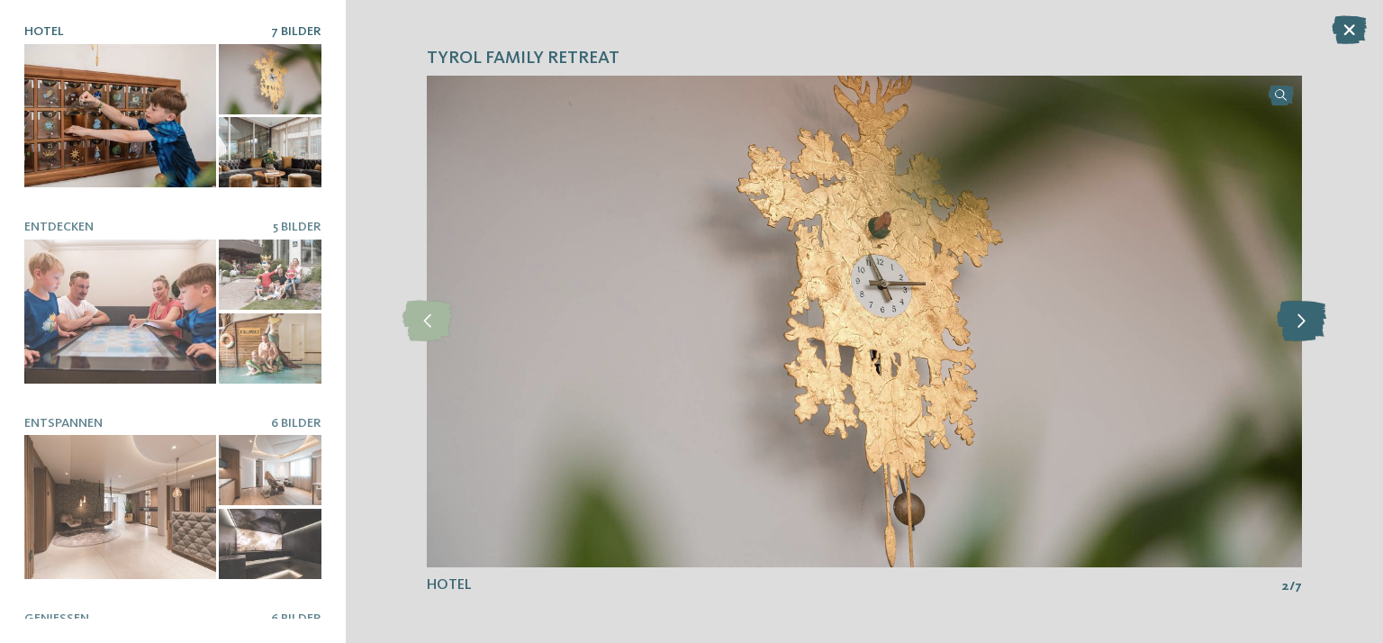
click at [1300, 321] on icon at bounding box center [1302, 321] width 50 height 41
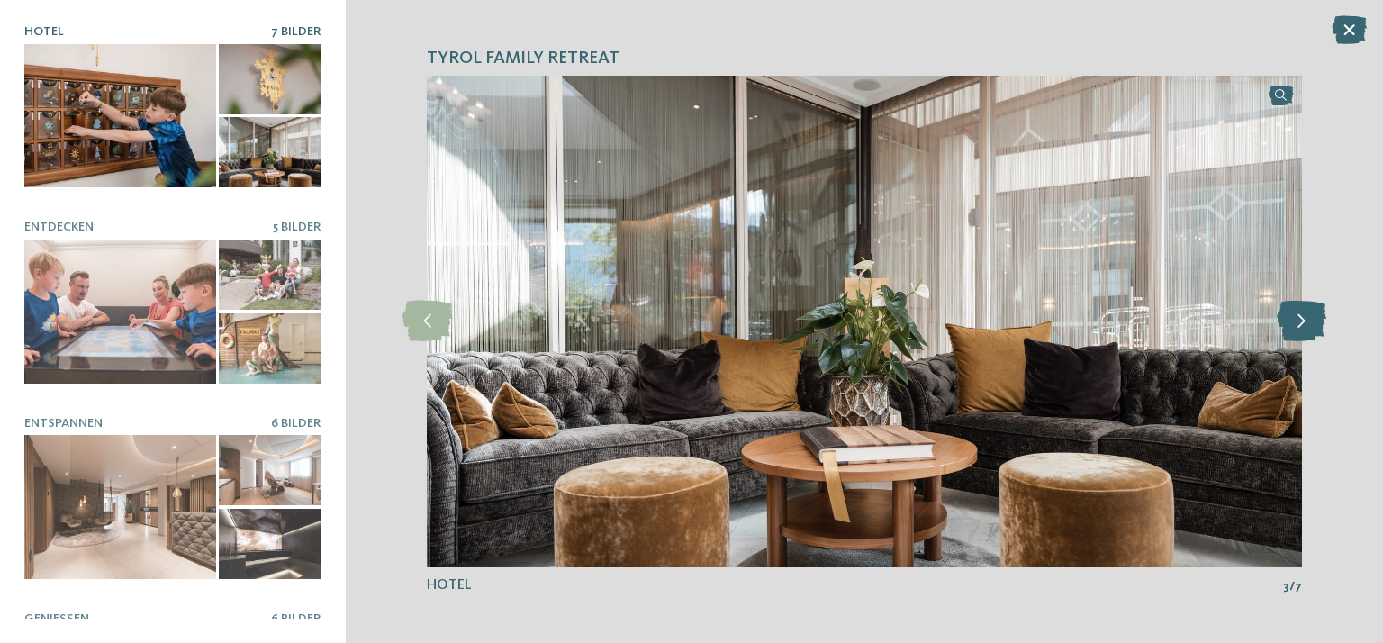
click at [1300, 321] on icon at bounding box center [1302, 321] width 50 height 41
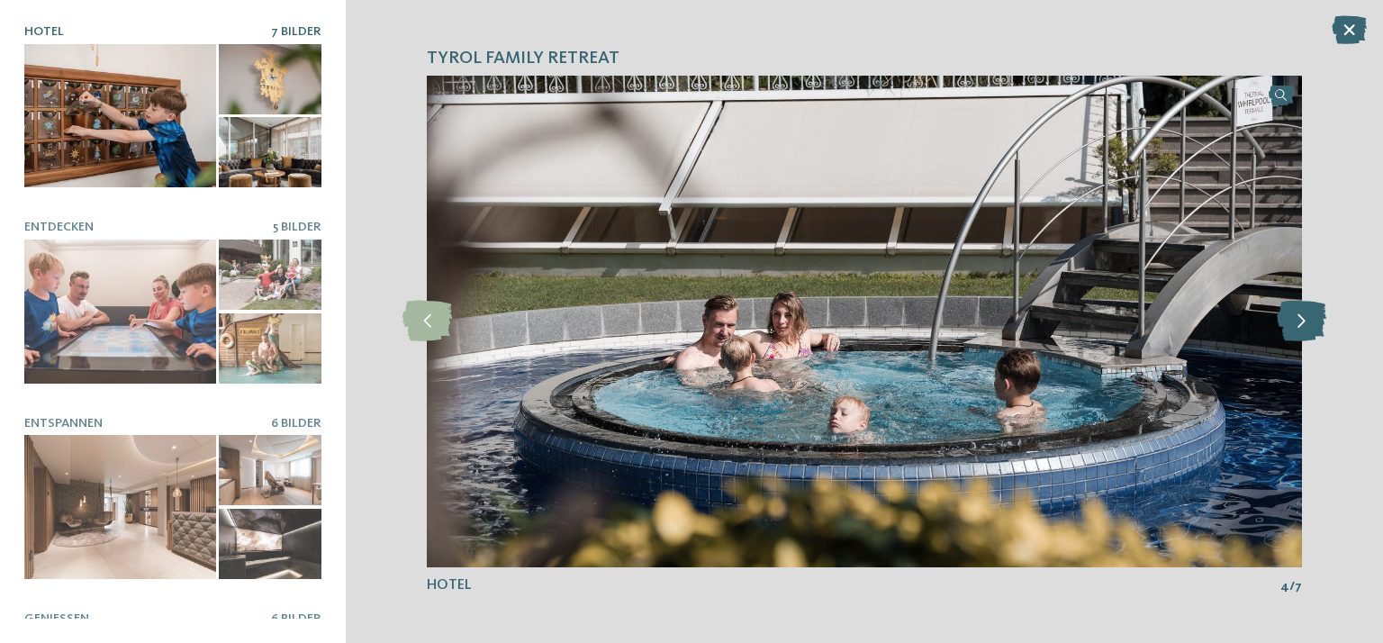
click at [1300, 321] on icon at bounding box center [1302, 321] width 50 height 41
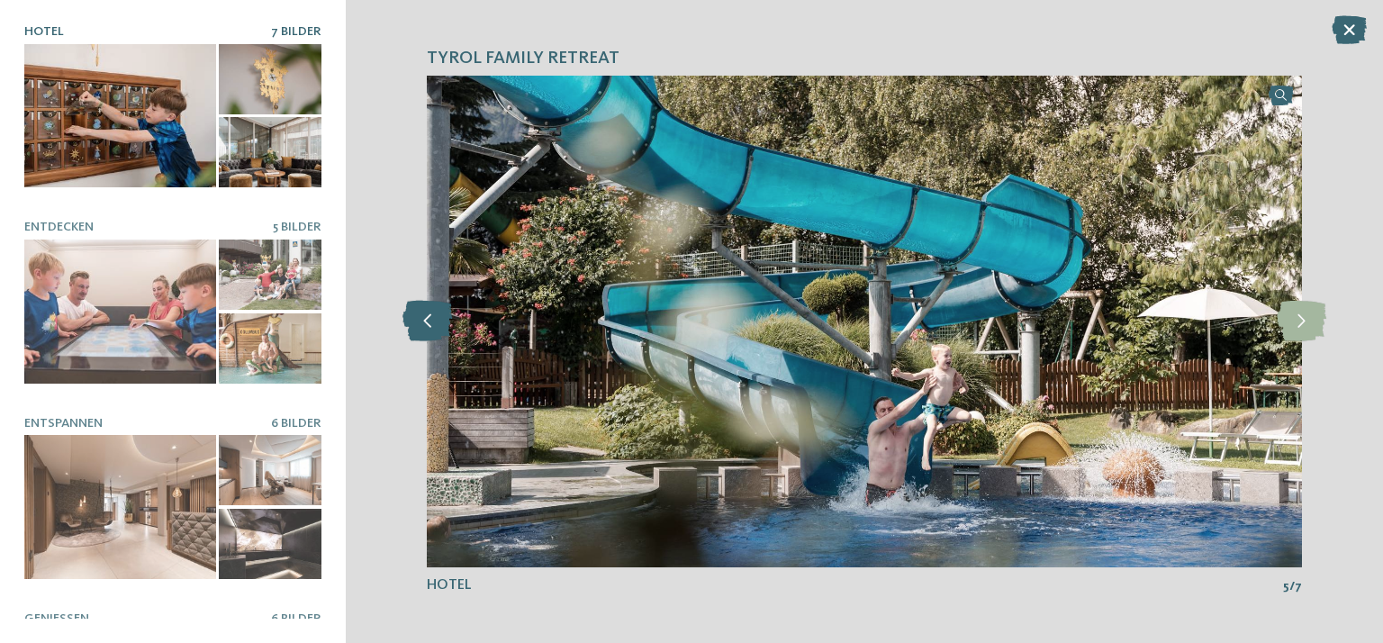
click at [423, 318] on icon at bounding box center [427, 321] width 50 height 41
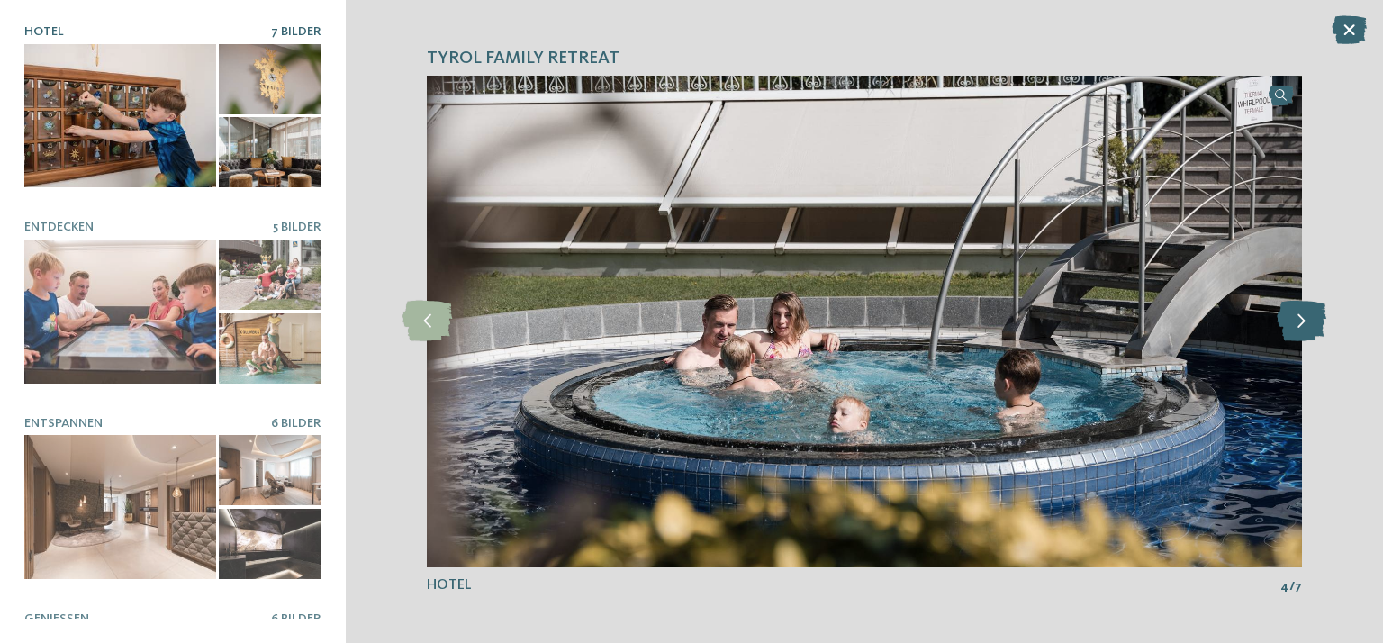
click at [1307, 326] on icon at bounding box center [1302, 321] width 50 height 41
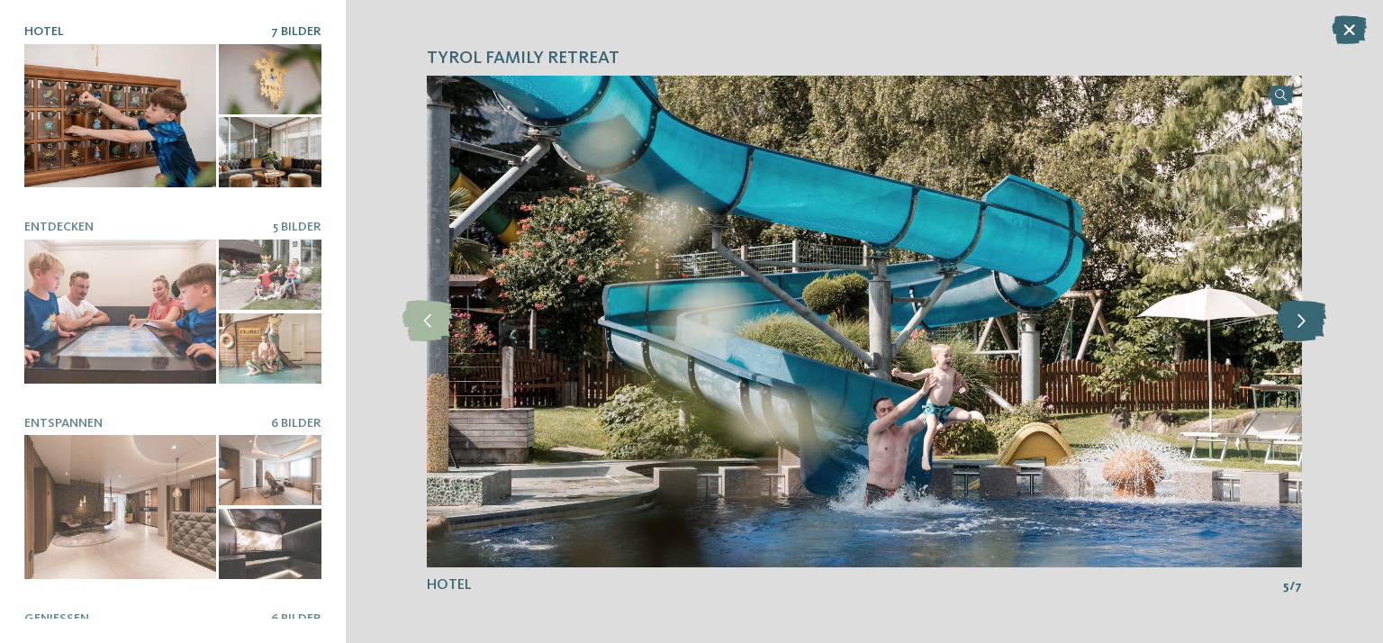
click at [1307, 326] on icon at bounding box center [1302, 321] width 50 height 41
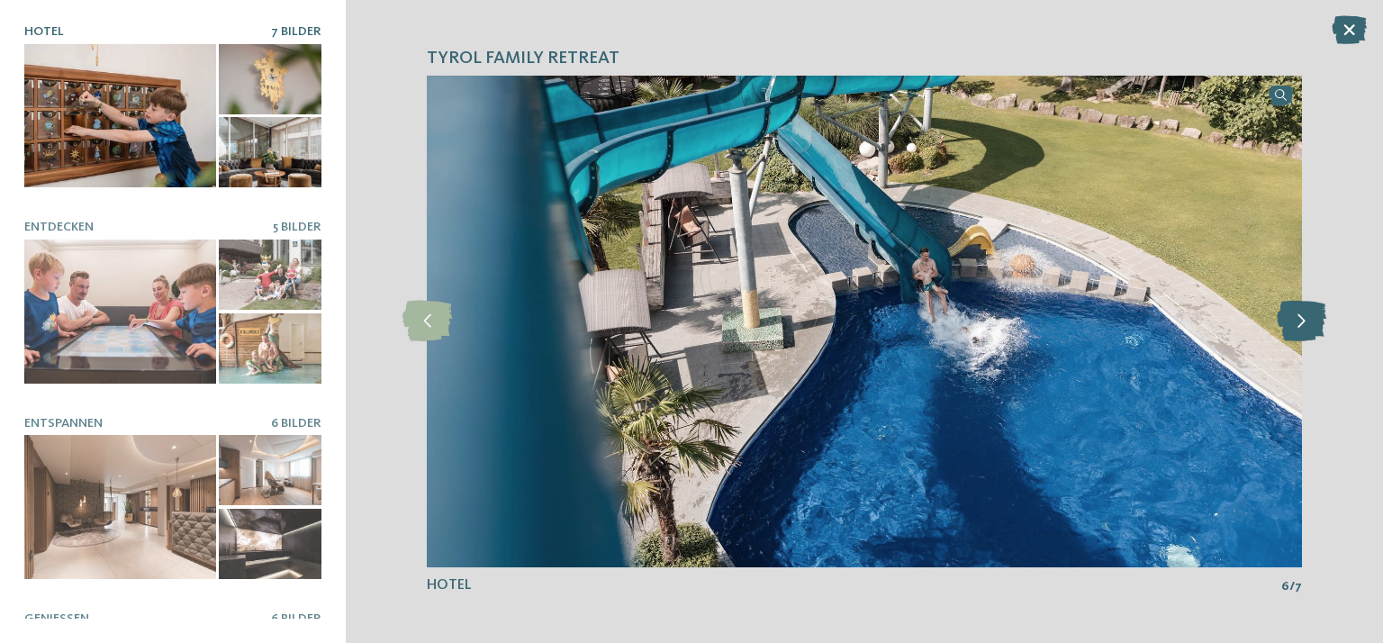
click at [1307, 326] on icon at bounding box center [1302, 321] width 50 height 41
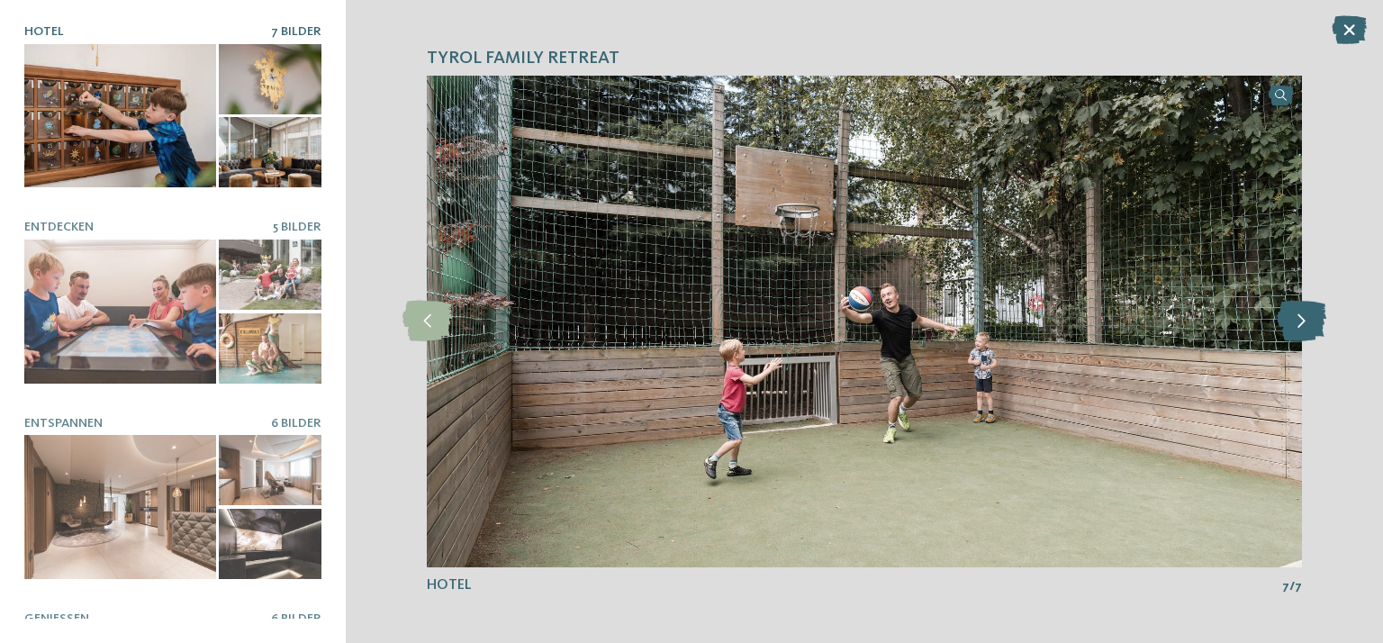
click at [1307, 326] on icon at bounding box center [1302, 321] width 50 height 41
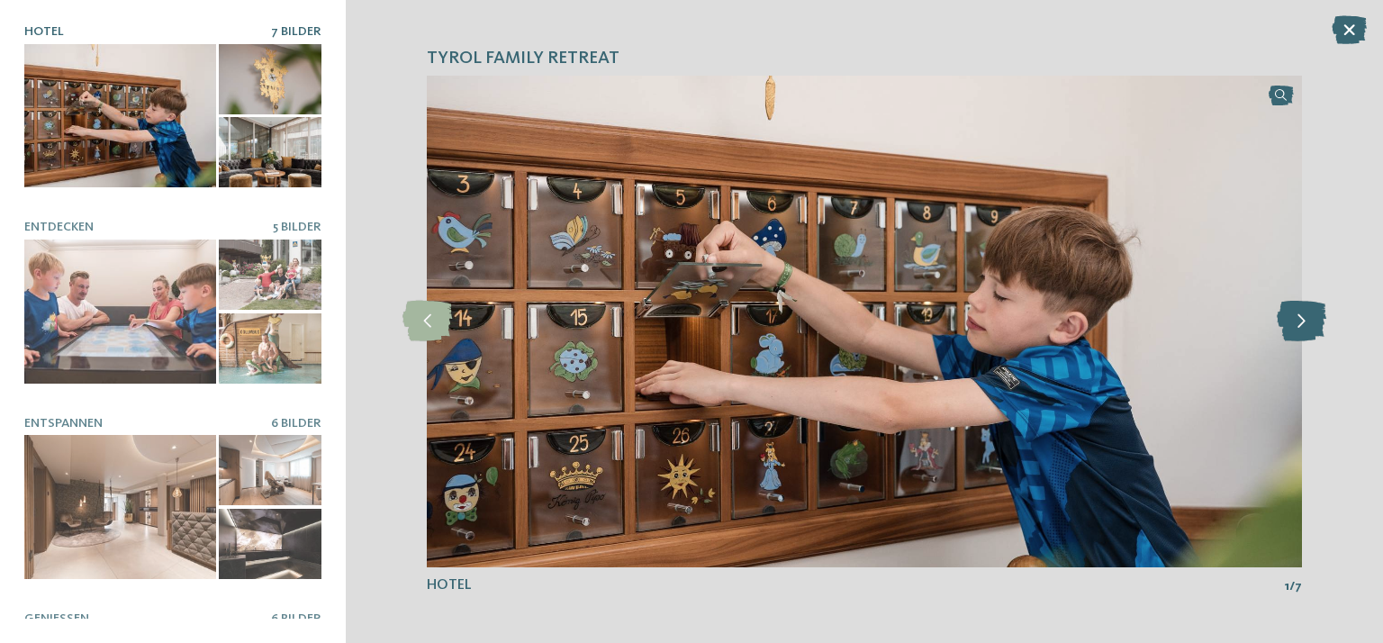
click at [1307, 325] on icon at bounding box center [1302, 321] width 50 height 41
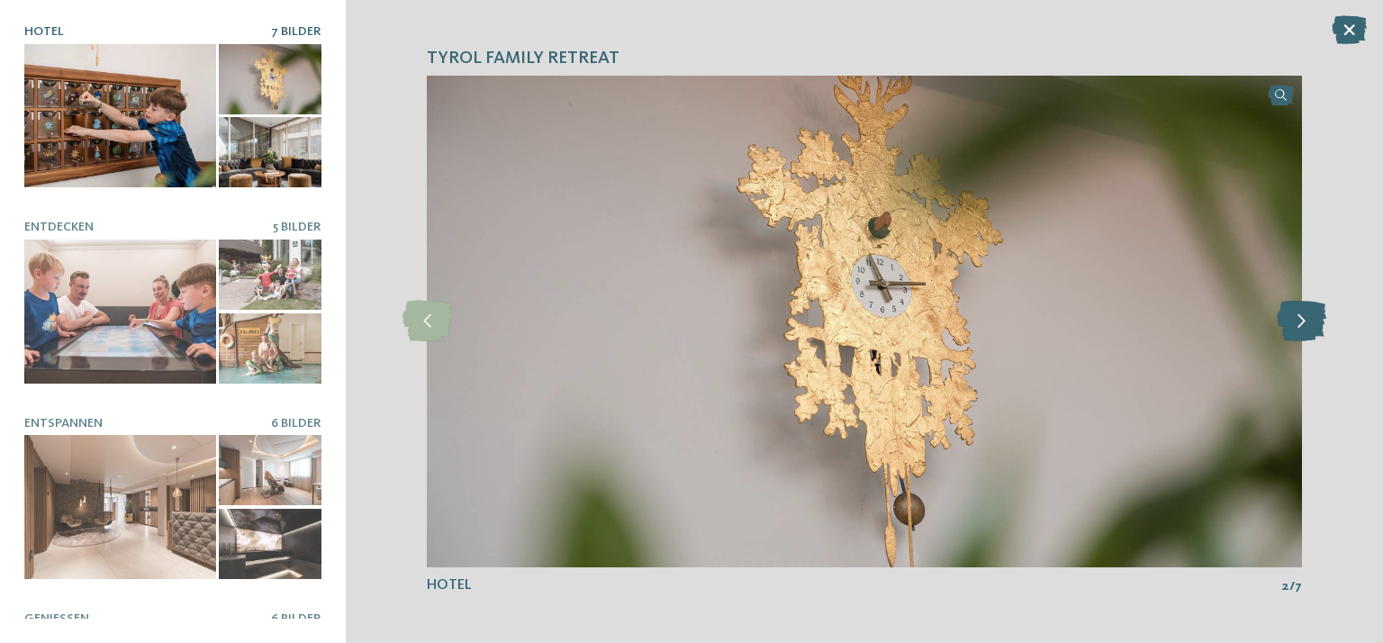
click at [1307, 325] on icon at bounding box center [1302, 321] width 50 height 41
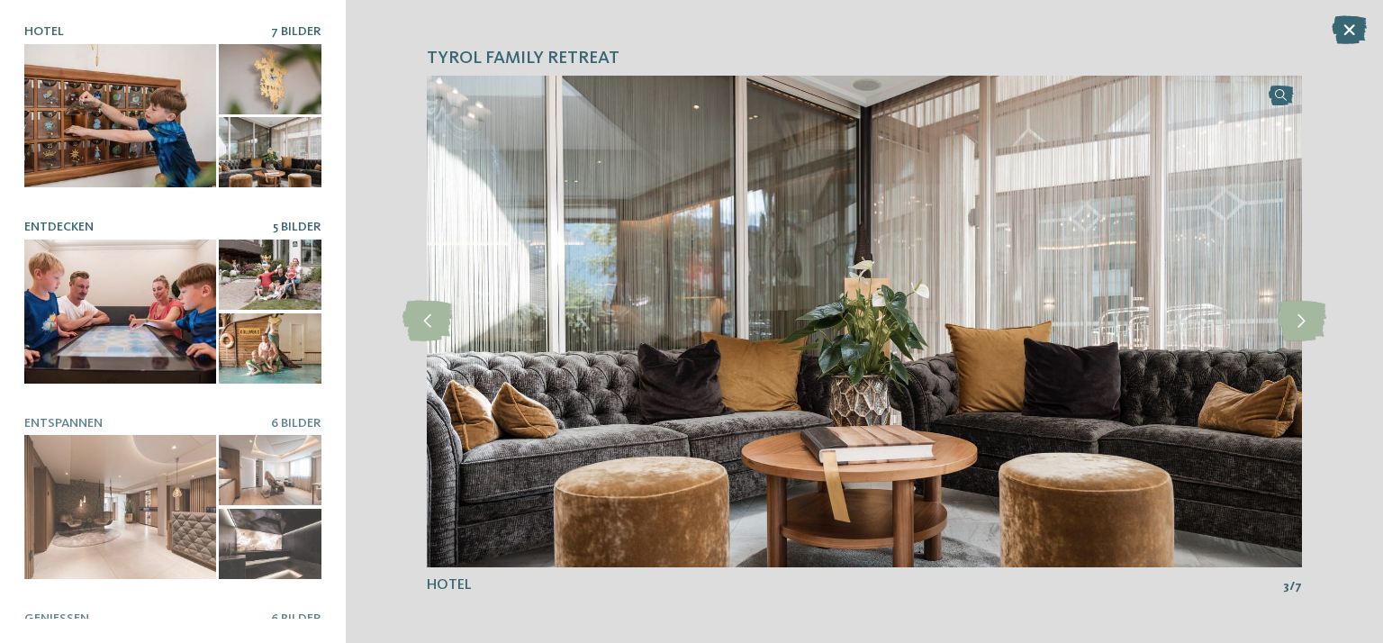
click at [60, 298] on div at bounding box center [120, 312] width 192 height 144
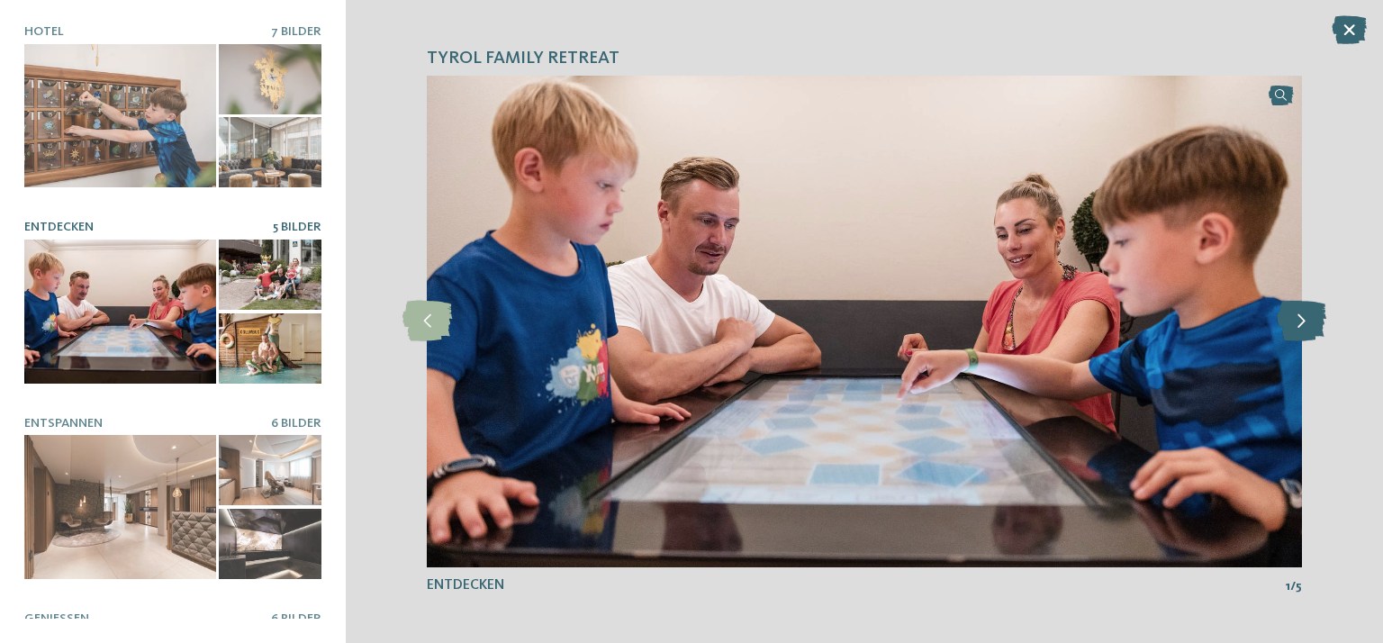
click at [1315, 327] on icon at bounding box center [1302, 321] width 50 height 41
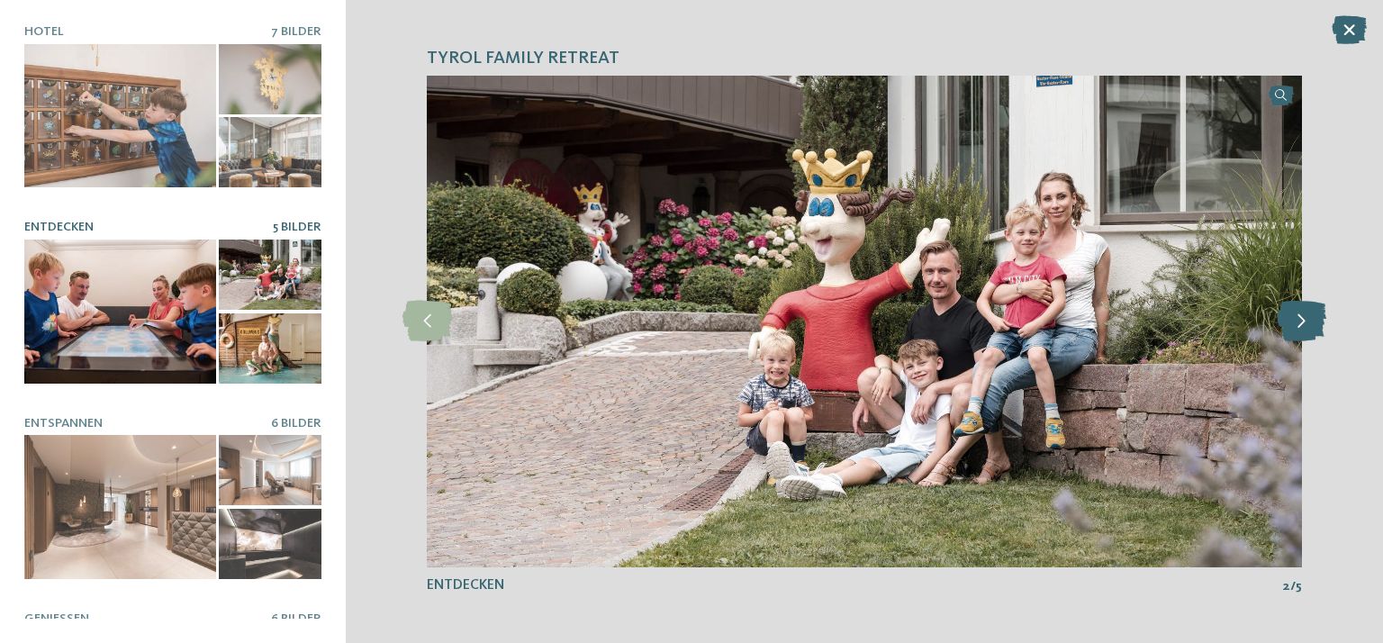
click at [1315, 327] on icon at bounding box center [1302, 321] width 50 height 41
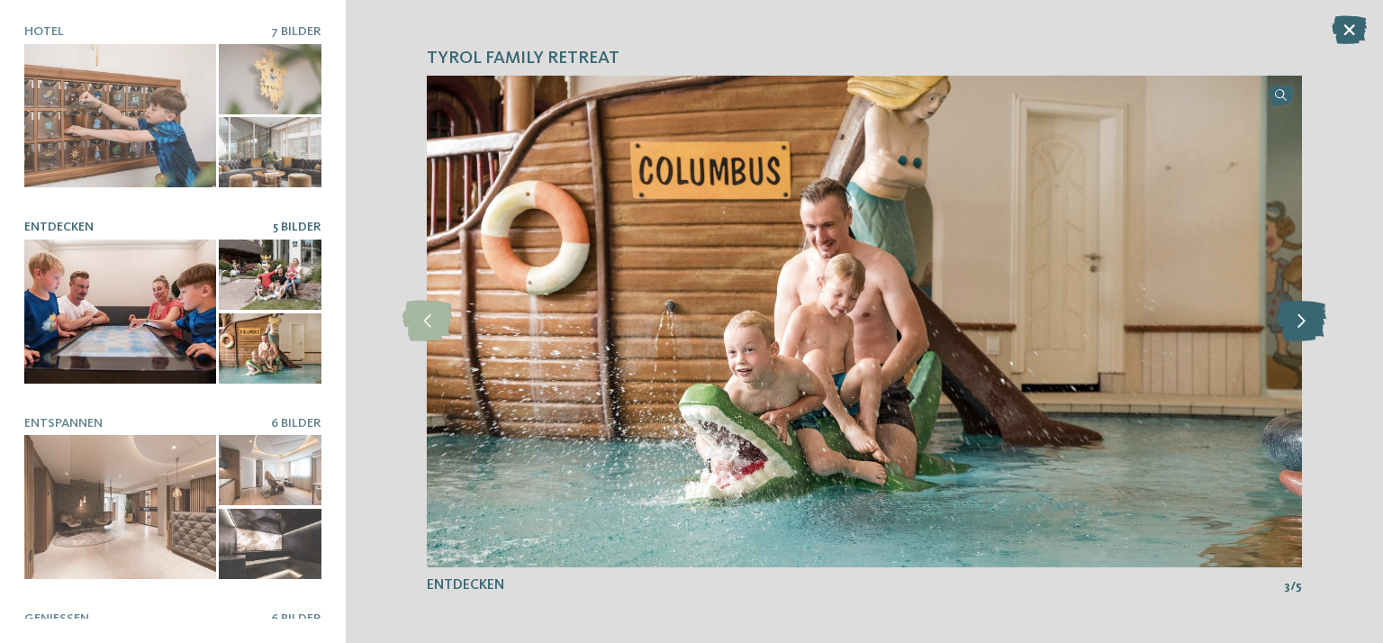
click at [1315, 327] on icon at bounding box center [1302, 321] width 50 height 41
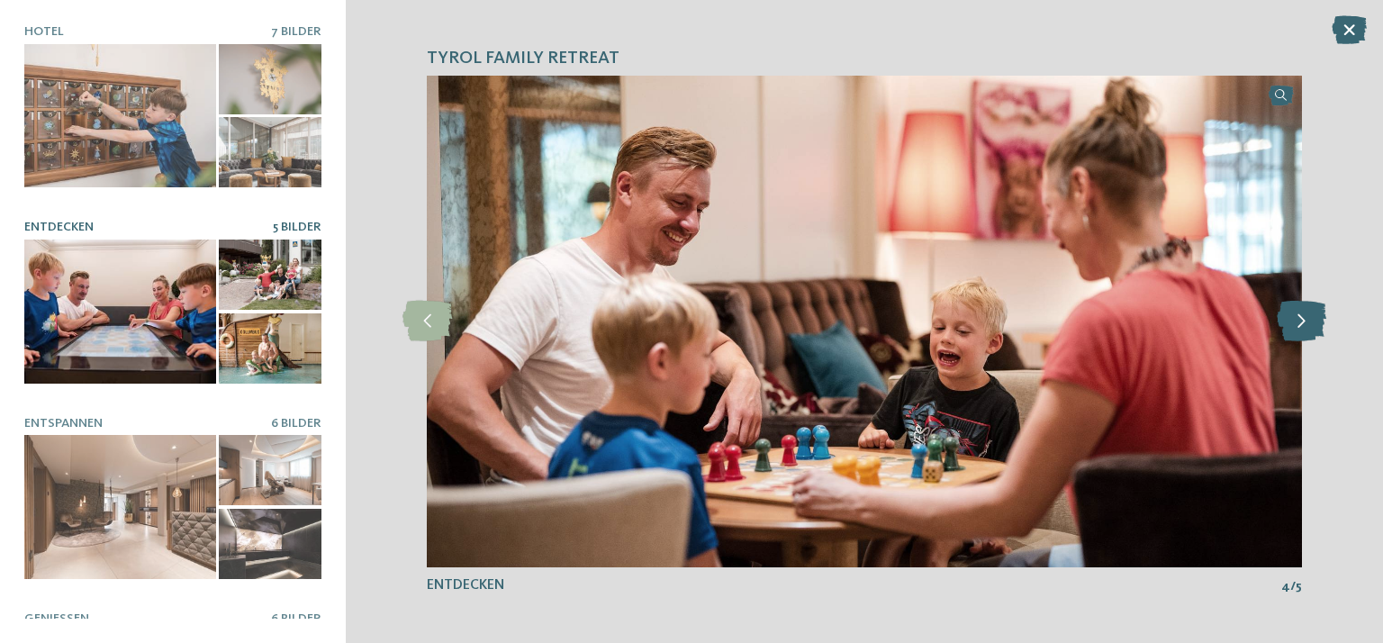
click at [1315, 327] on icon at bounding box center [1302, 321] width 50 height 41
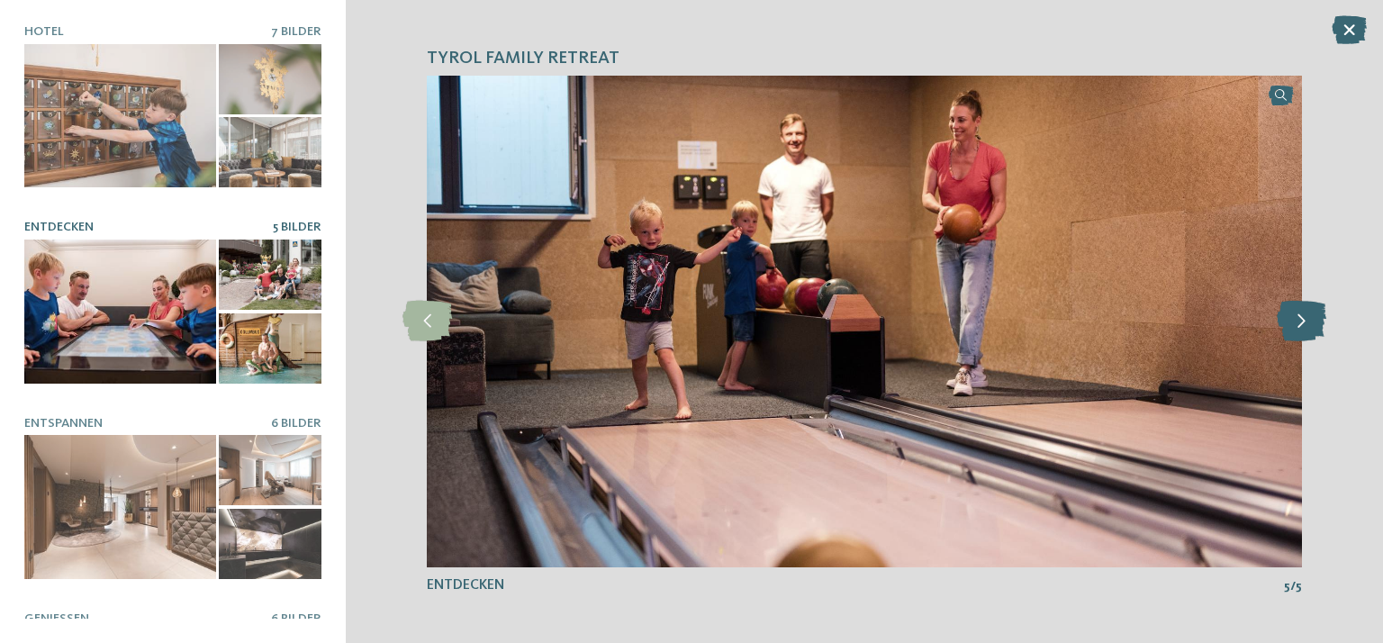
click at [1315, 326] on icon at bounding box center [1302, 321] width 50 height 41
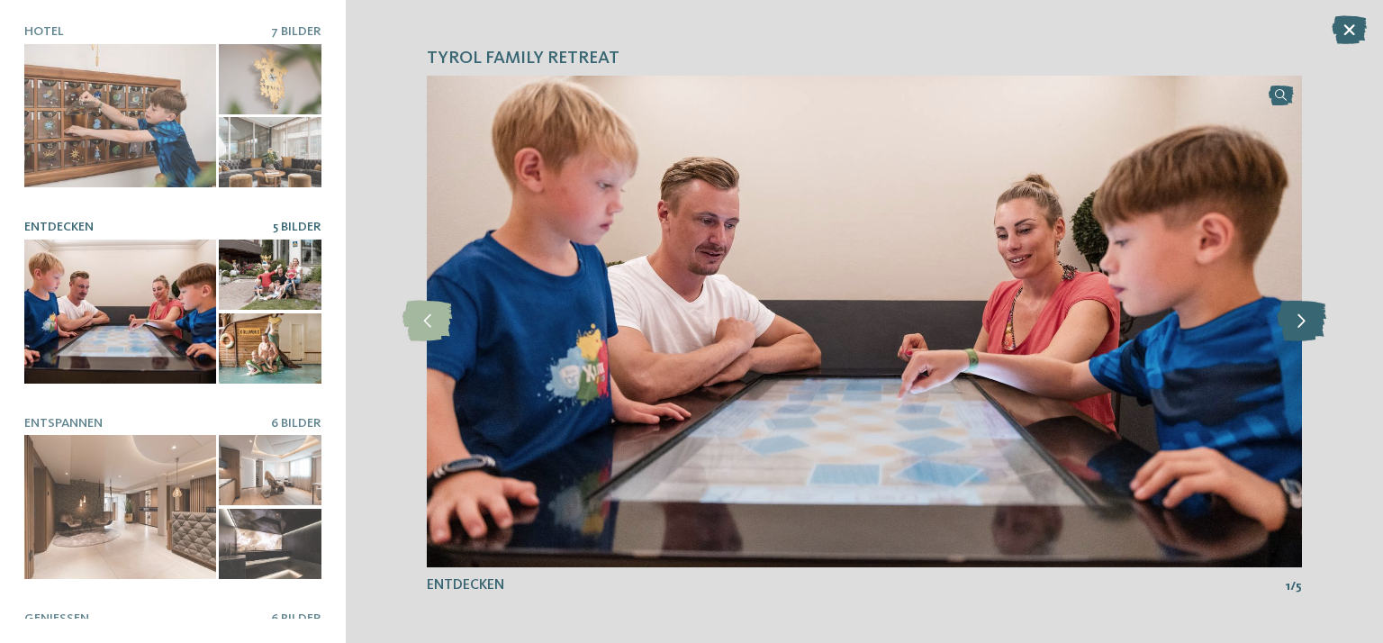
click at [1315, 326] on icon at bounding box center [1302, 321] width 50 height 41
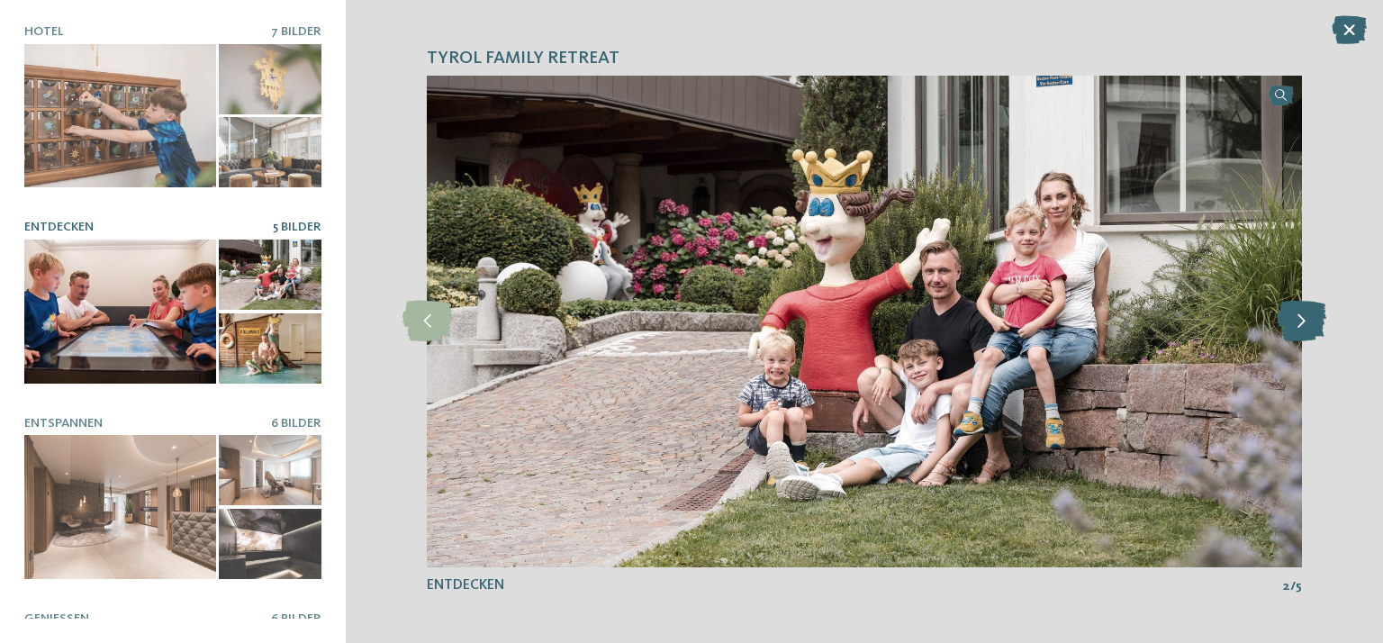
click at [1315, 326] on icon at bounding box center [1302, 321] width 50 height 41
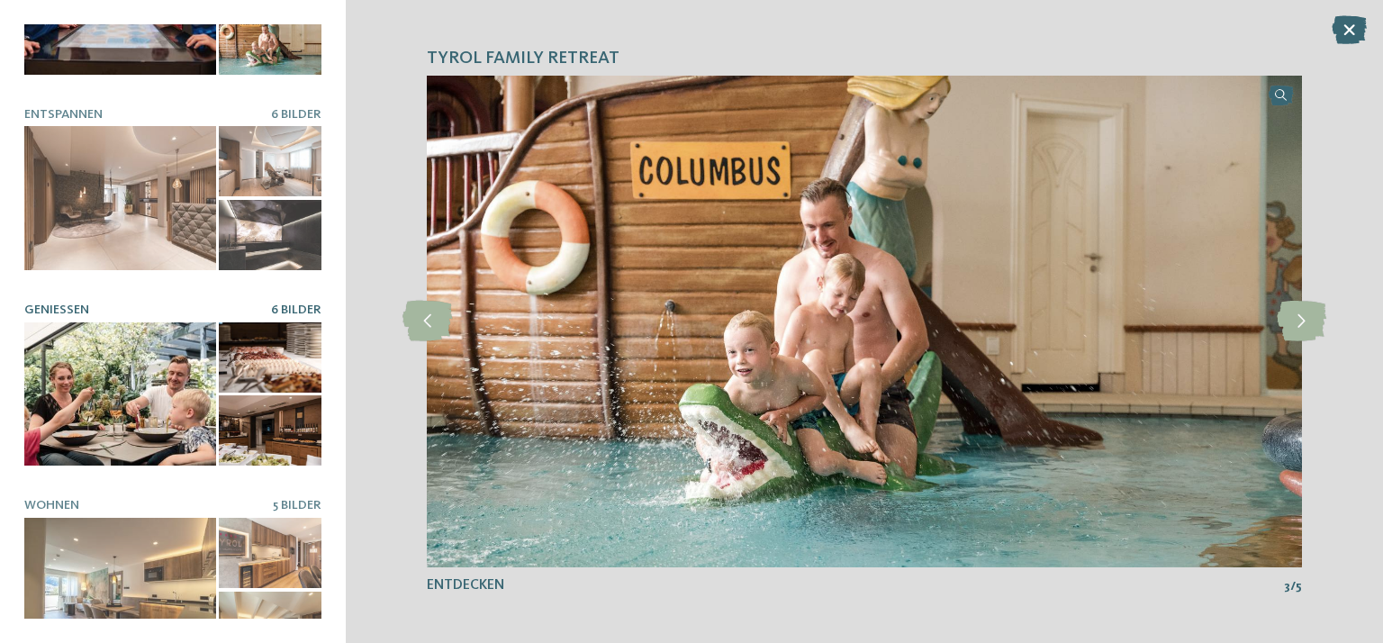
scroll to position [329, 0]
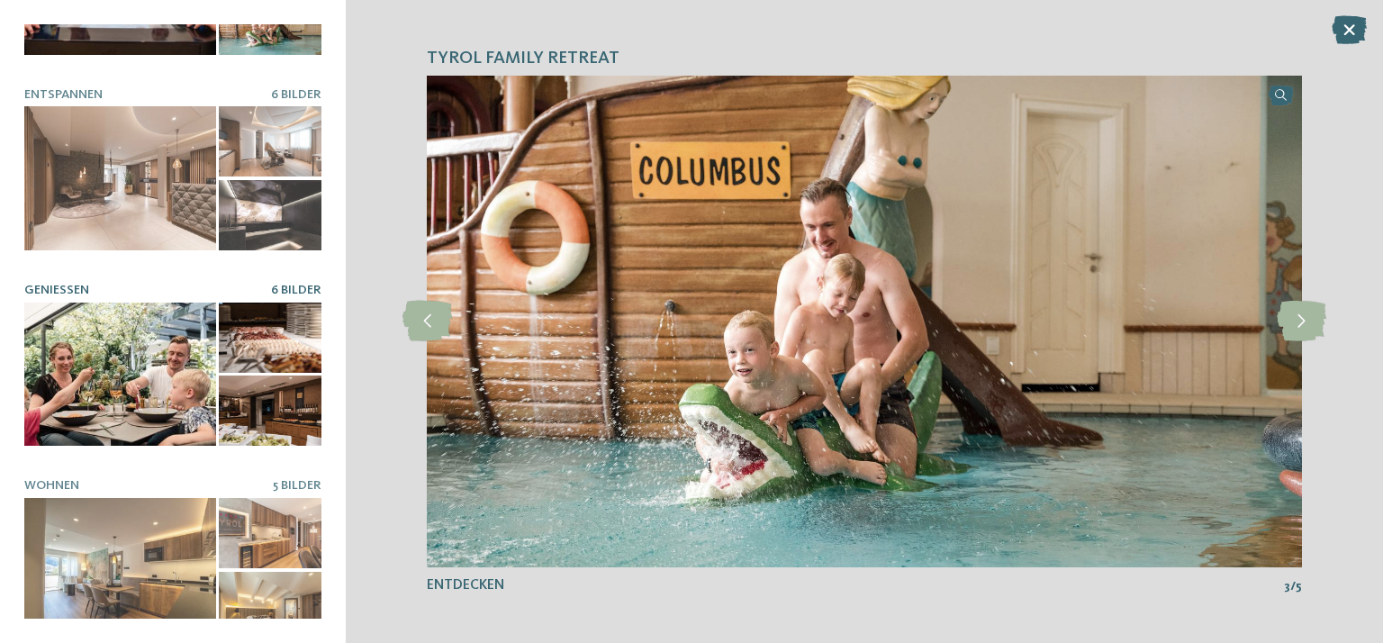
click at [97, 362] on div at bounding box center [120, 375] width 192 height 144
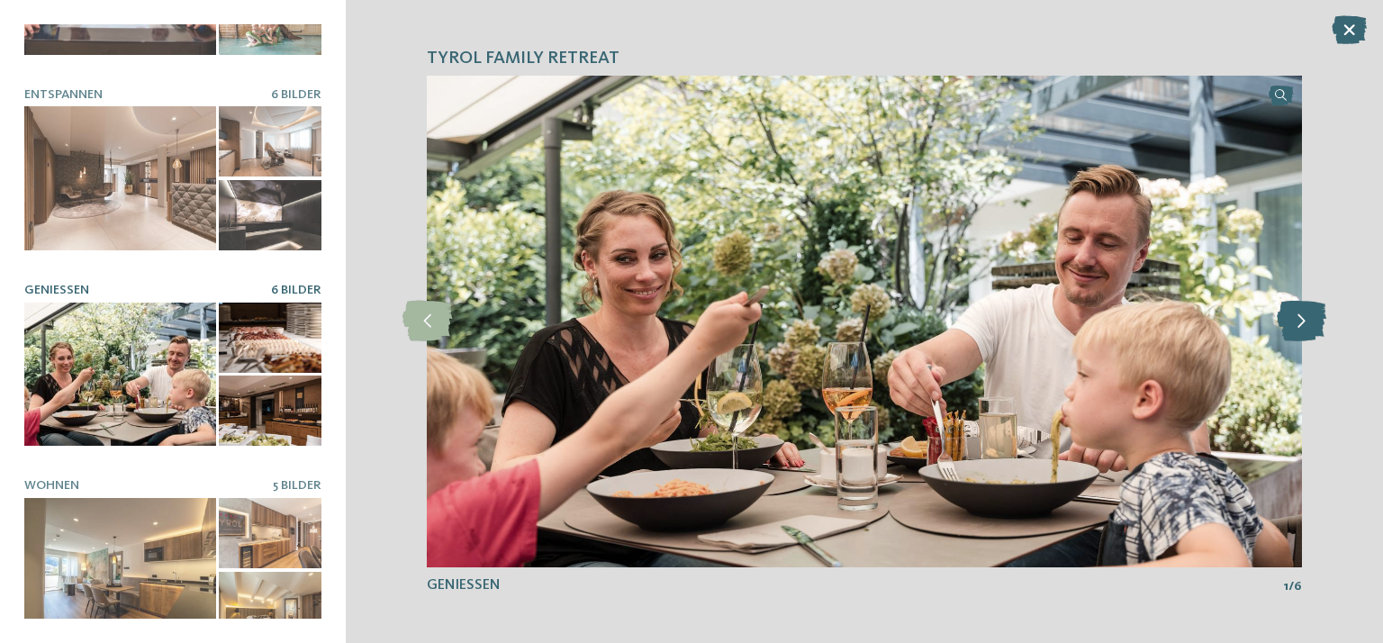
click at [1309, 331] on icon at bounding box center [1302, 321] width 50 height 41
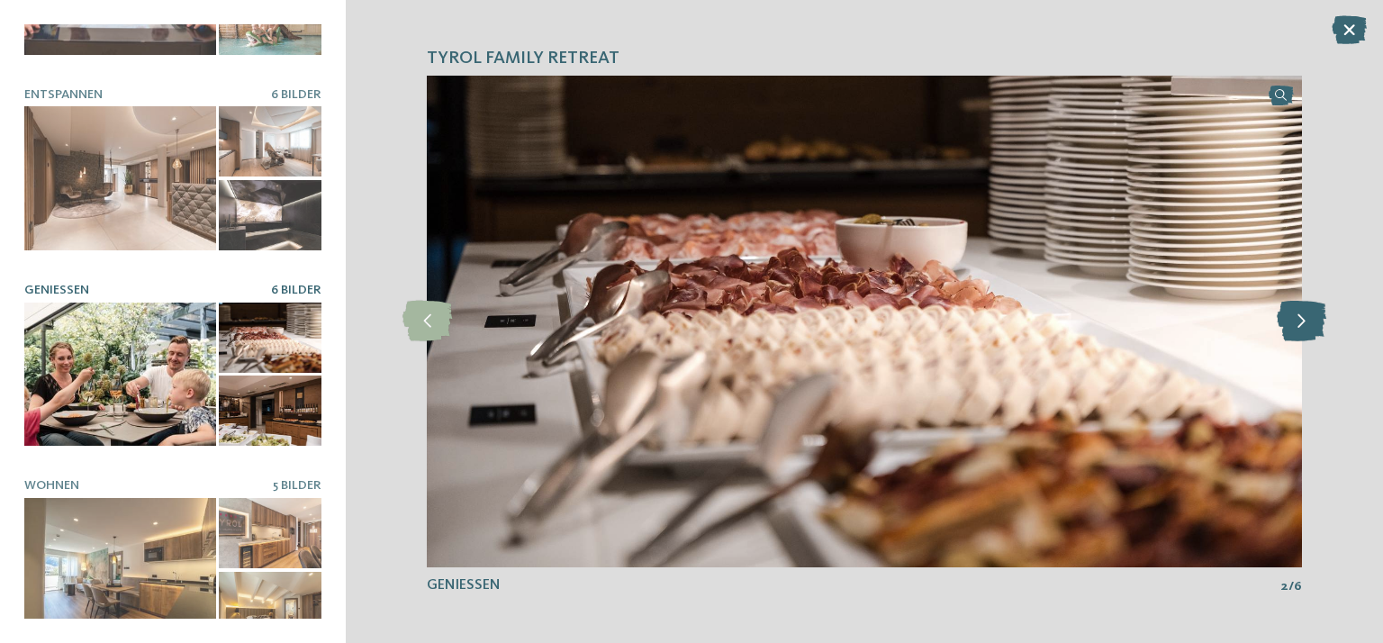
click at [1309, 331] on icon at bounding box center [1302, 321] width 50 height 41
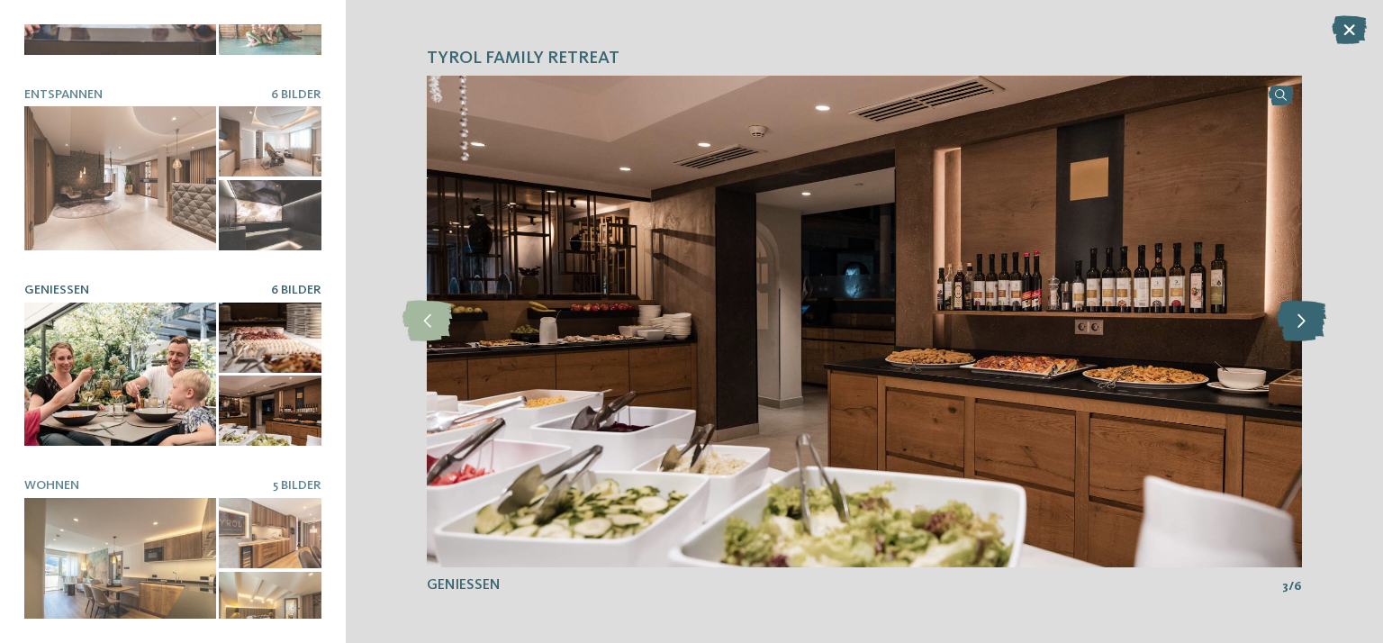
click at [1309, 331] on icon at bounding box center [1302, 321] width 50 height 41
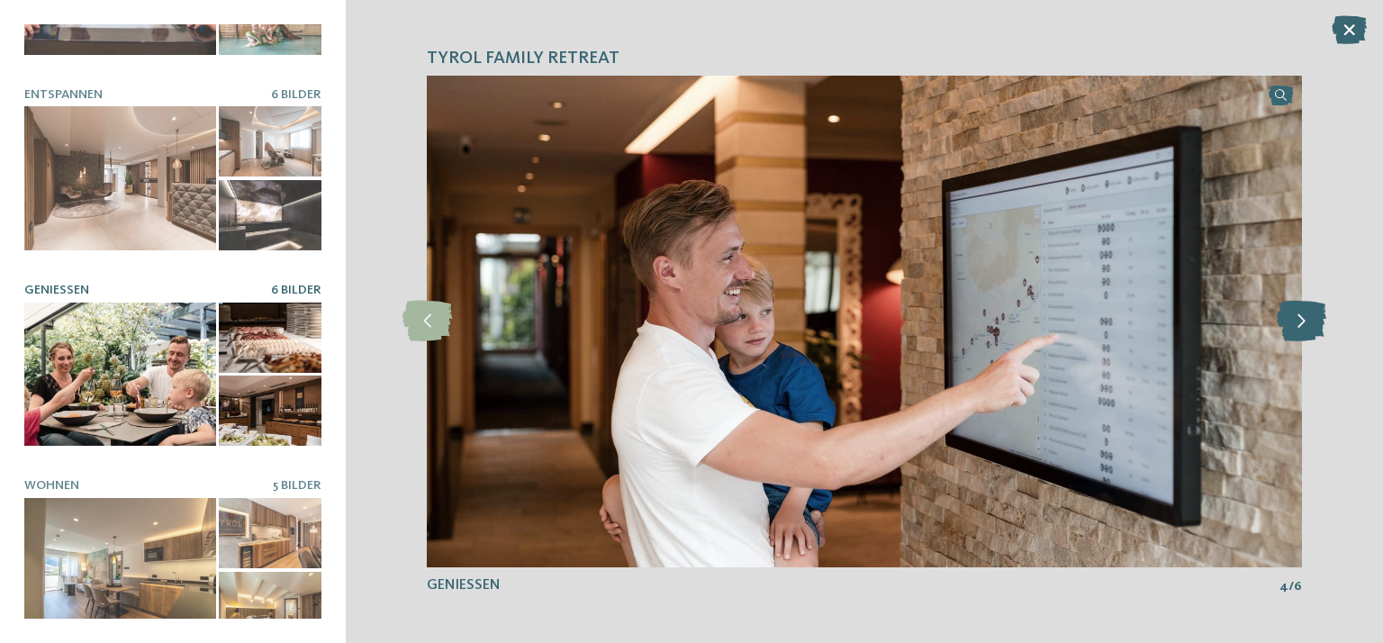
click at [1309, 331] on icon at bounding box center [1302, 321] width 50 height 41
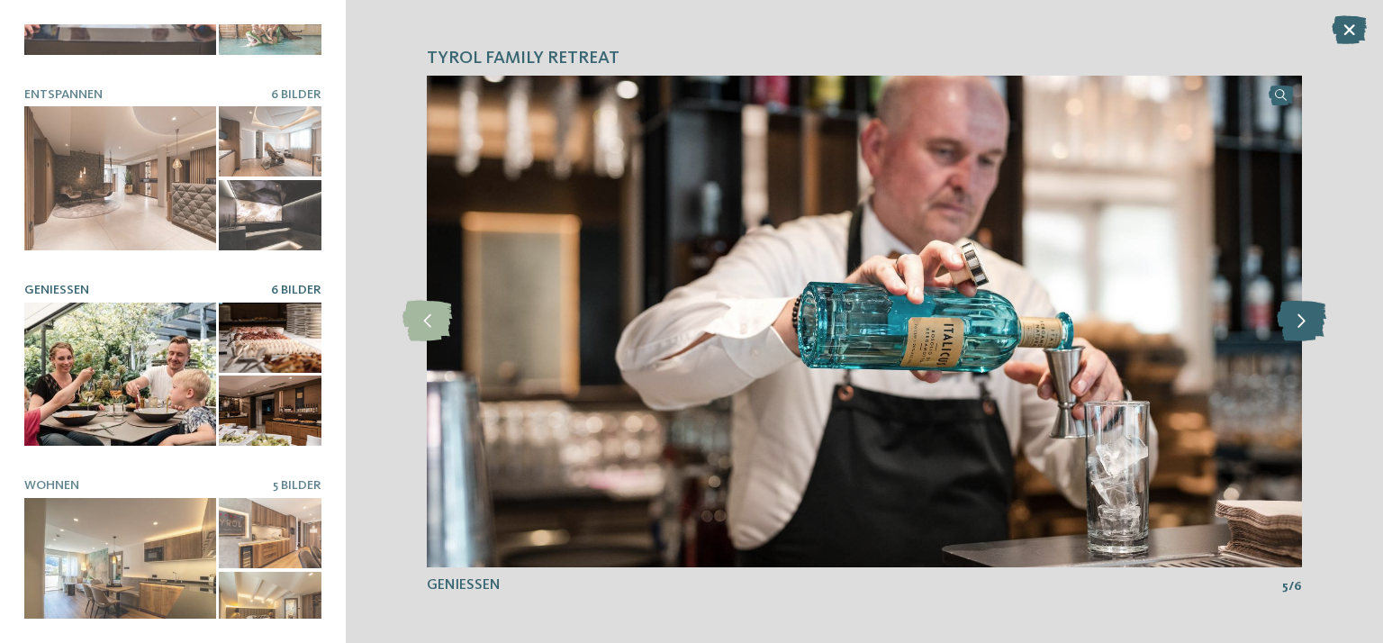
click at [1309, 331] on icon at bounding box center [1302, 321] width 50 height 41
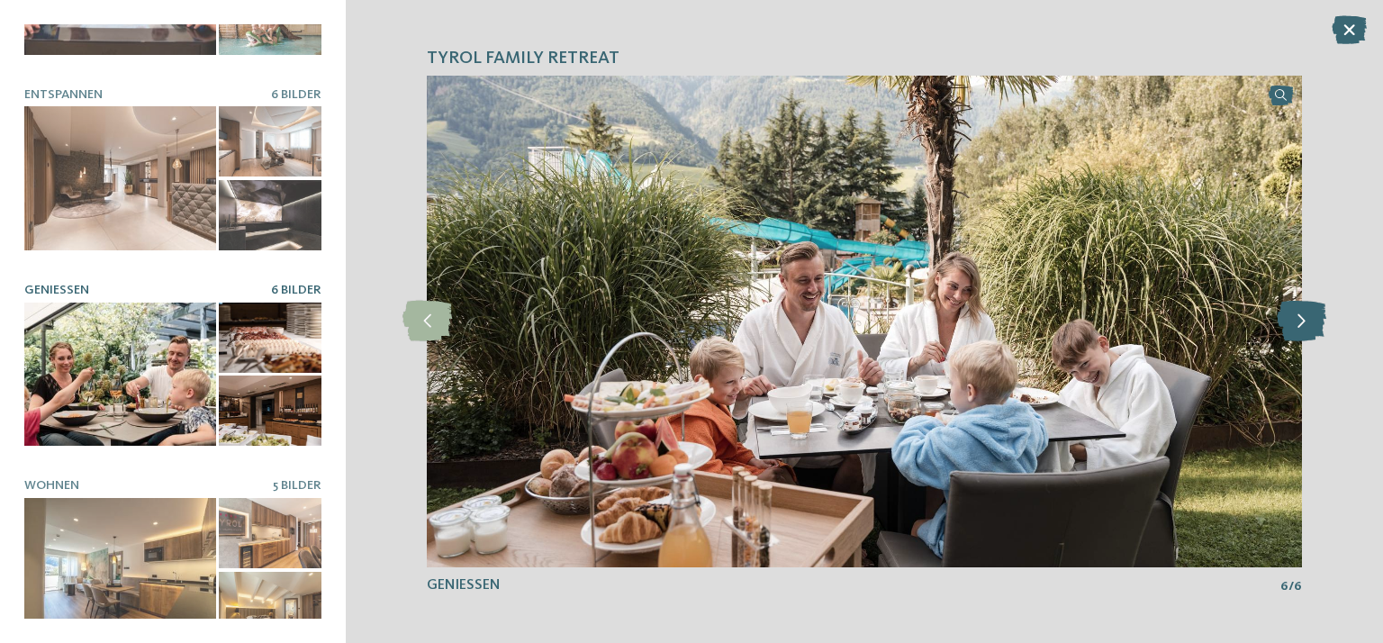
click at [1309, 331] on icon at bounding box center [1302, 321] width 50 height 41
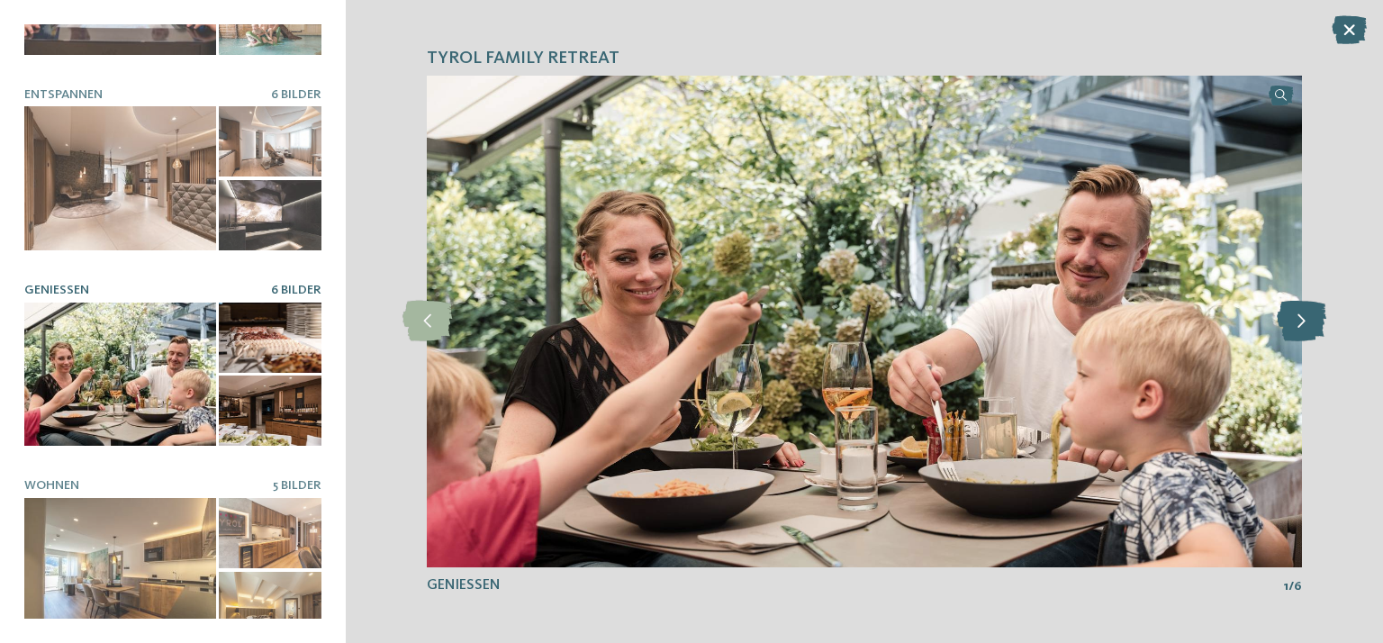
click at [1309, 331] on icon at bounding box center [1302, 321] width 50 height 41
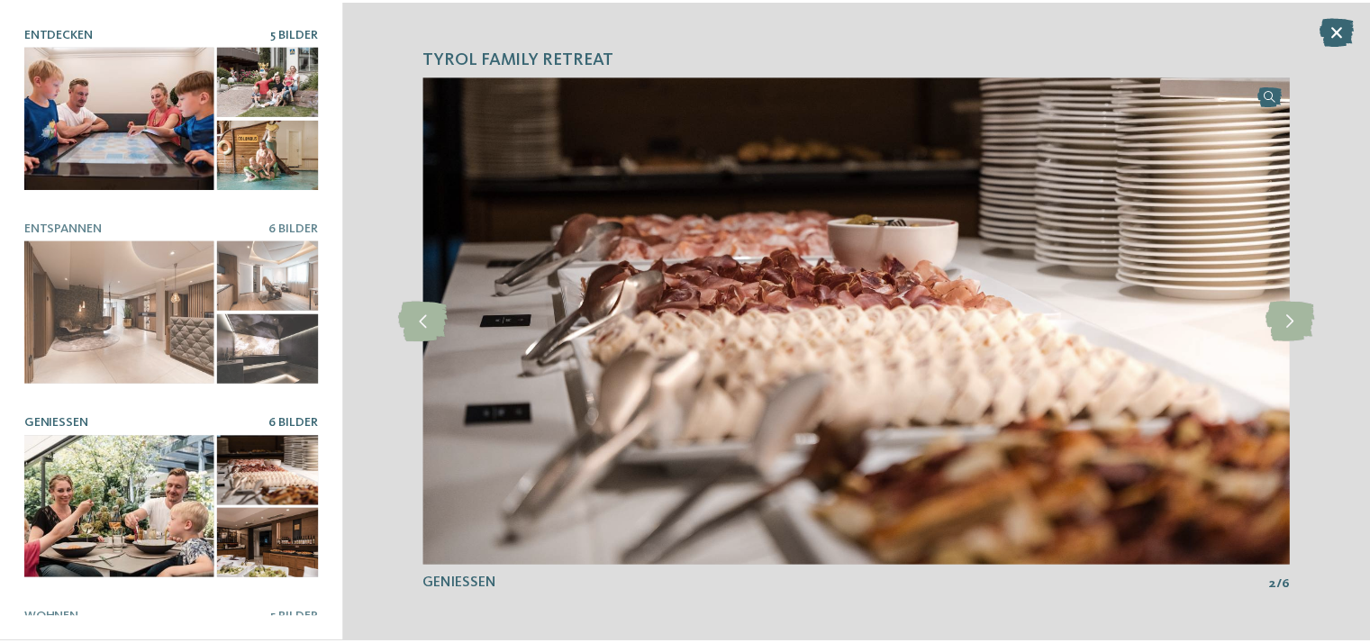
scroll to position [0, 0]
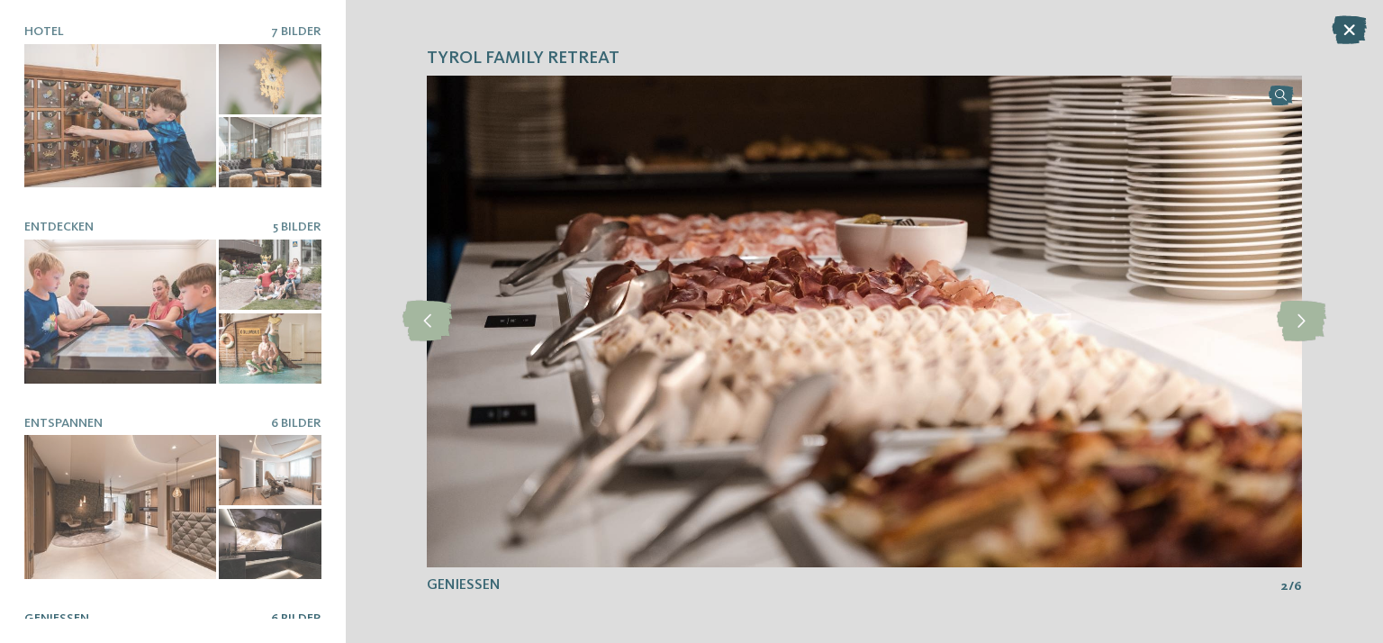
click at [1356, 23] on icon at bounding box center [1349, 29] width 35 height 29
